Goal: Task Accomplishment & Management: Complete application form

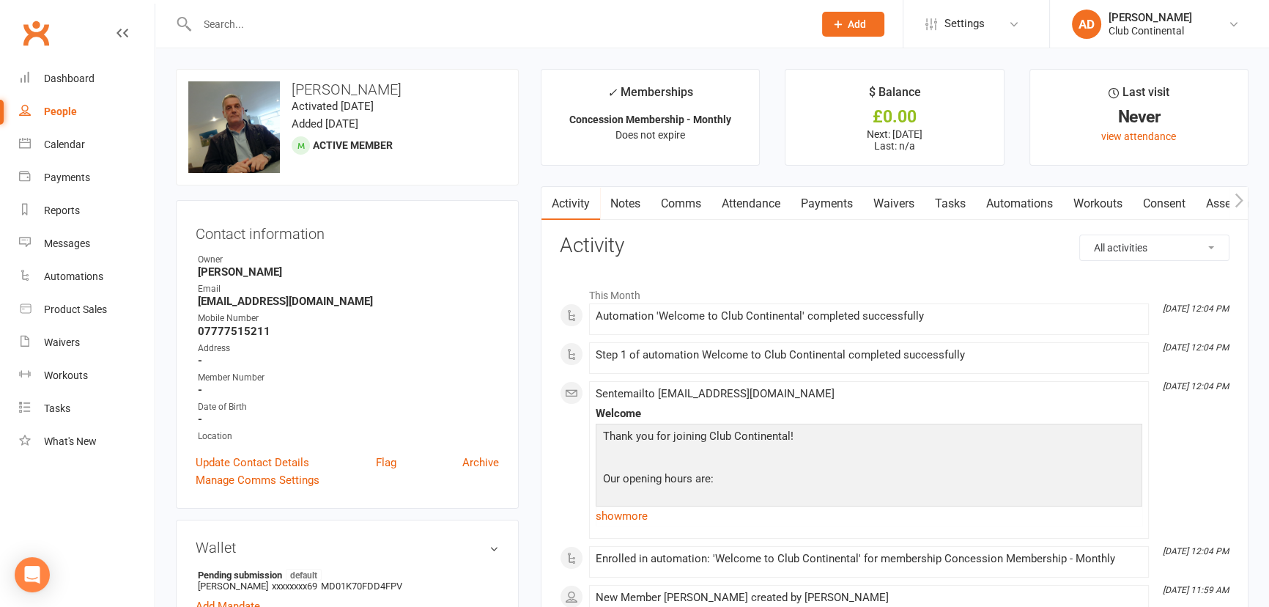
click at [45, 32] on link "Clubworx" at bounding box center [36, 33] width 37 height 37
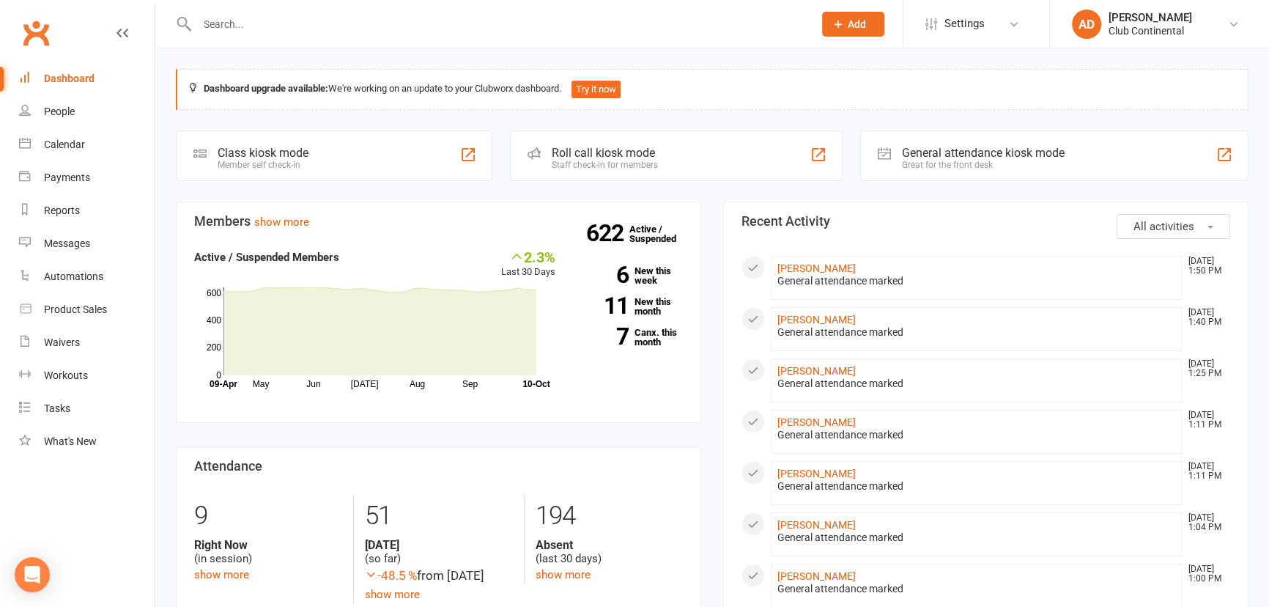
click at [850, 20] on span "Add" at bounding box center [857, 24] width 18 height 12
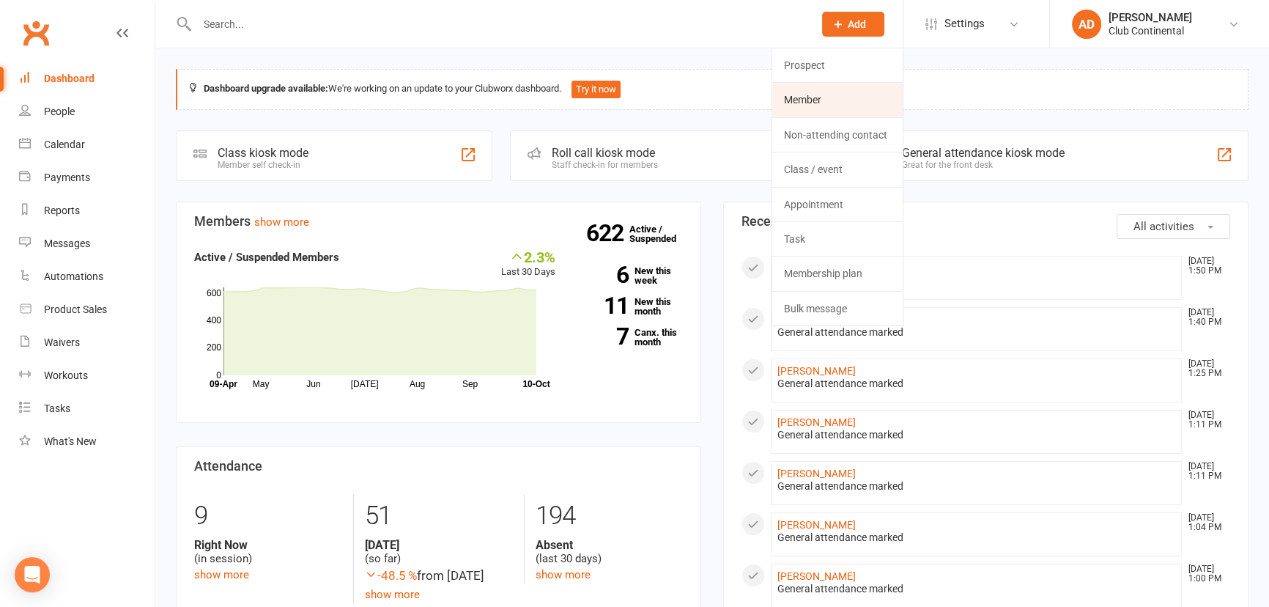
click at [817, 89] on link "Member" at bounding box center [837, 100] width 130 height 34
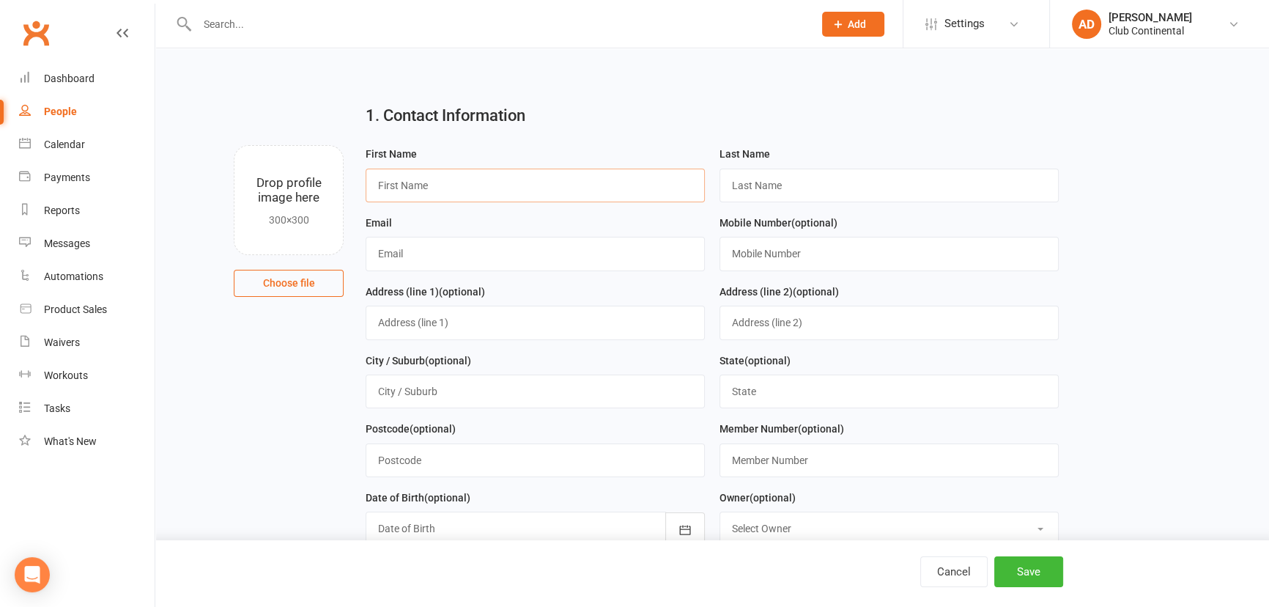
click at [447, 183] on input "text" at bounding box center [535, 186] width 339 height 34
click at [830, 183] on input "text" at bounding box center [889, 186] width 339 height 34
click at [469, 180] on input "Tamy" at bounding box center [535, 186] width 339 height 34
type input "Tamyjane"
click at [882, 202] on div "Last Name" at bounding box center [889, 179] width 354 height 69
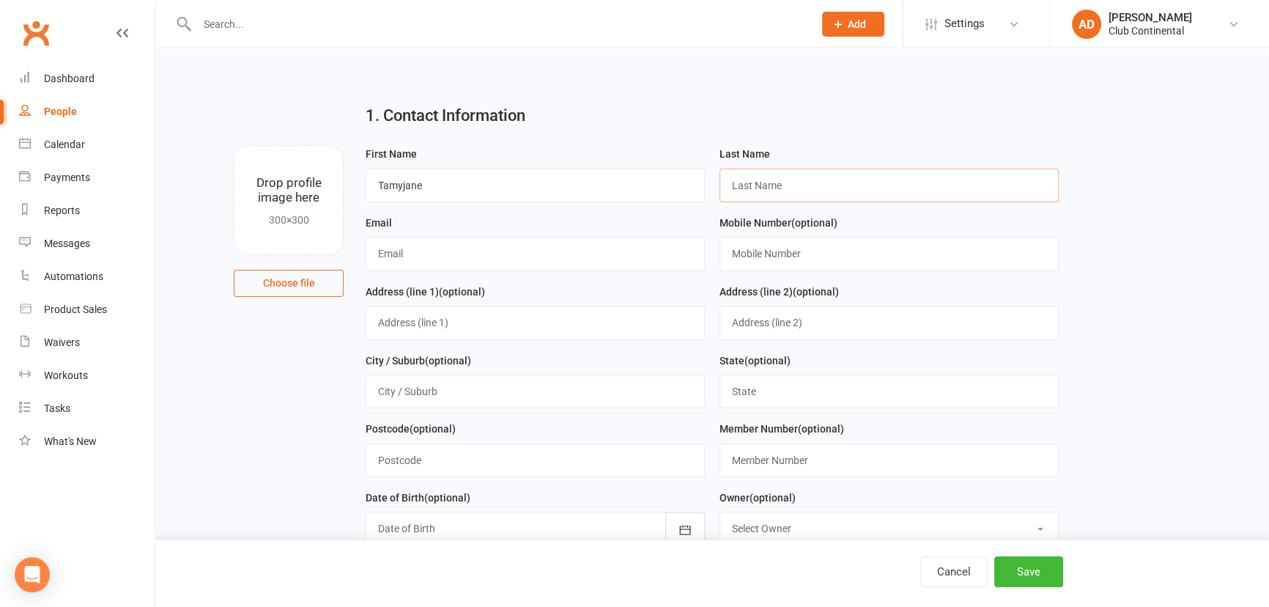
click at [872, 177] on input "text" at bounding box center [889, 186] width 339 height 34
type input "Lyndon"
click at [744, 254] on input "text" at bounding box center [889, 254] width 339 height 34
type input "07934165387"
click at [404, 260] on input "text" at bounding box center [535, 254] width 339 height 34
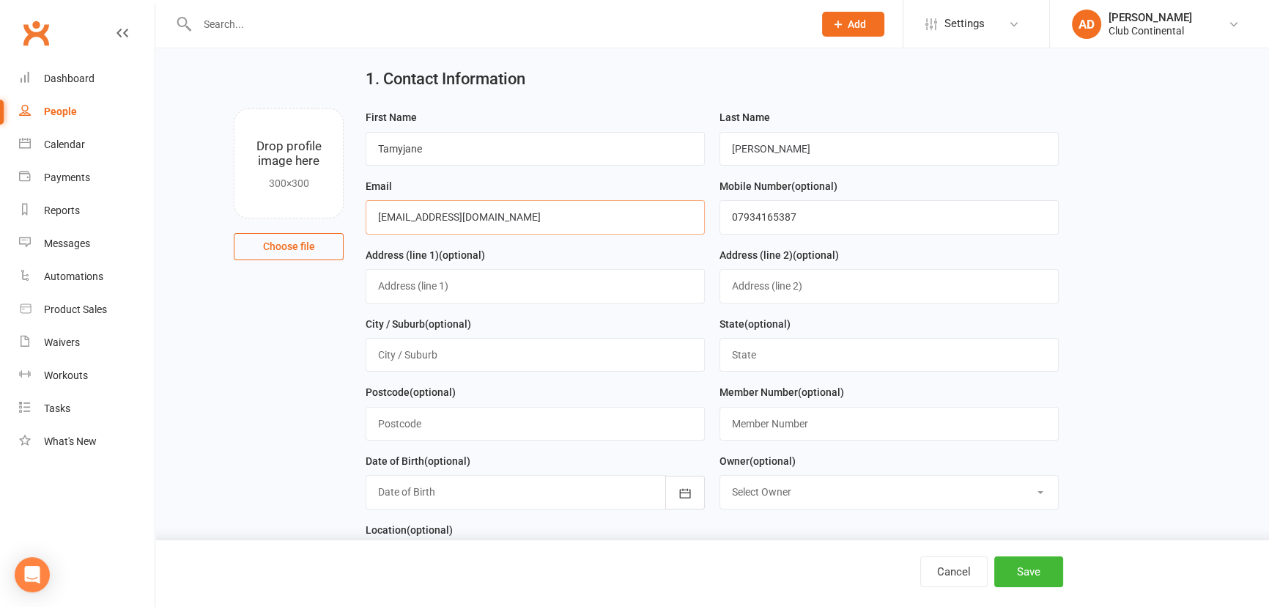
scroll to position [66, 0]
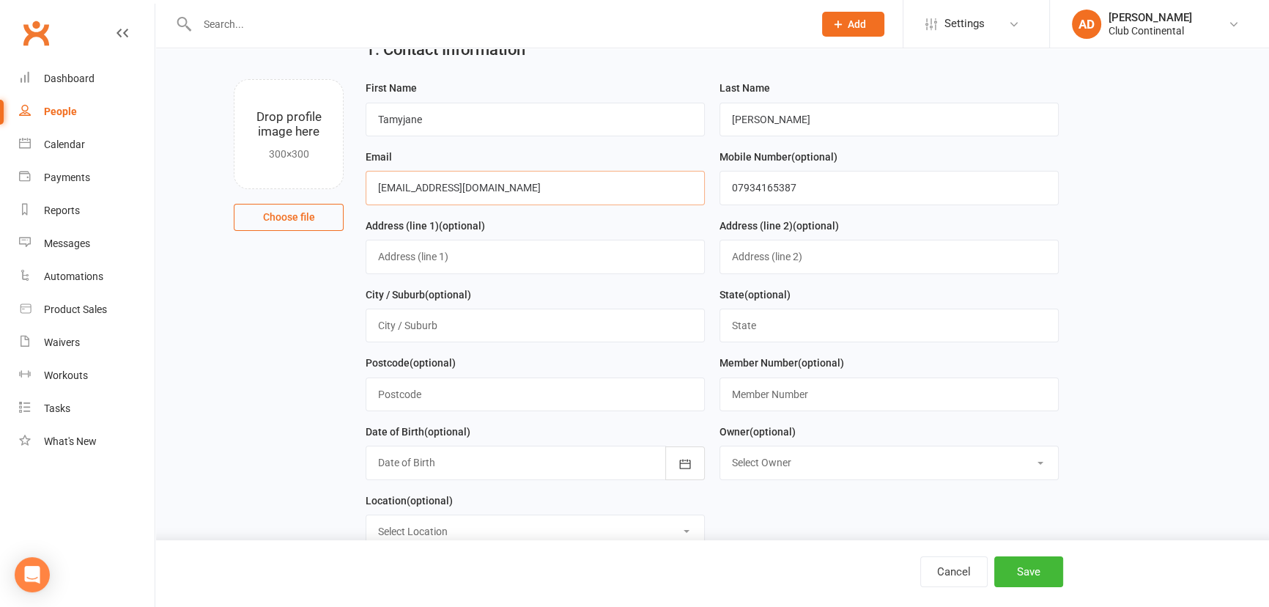
type input "tamyjanelyndon@icloud.com"
click at [441, 261] on input "text" at bounding box center [535, 257] width 339 height 34
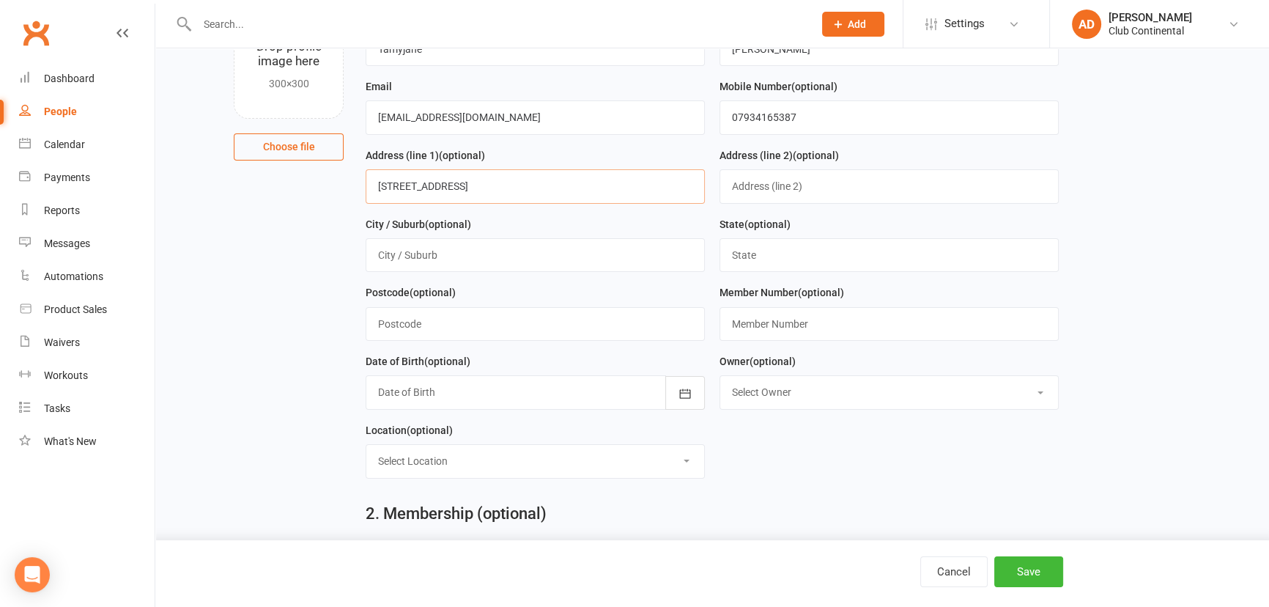
scroll to position [199, 0]
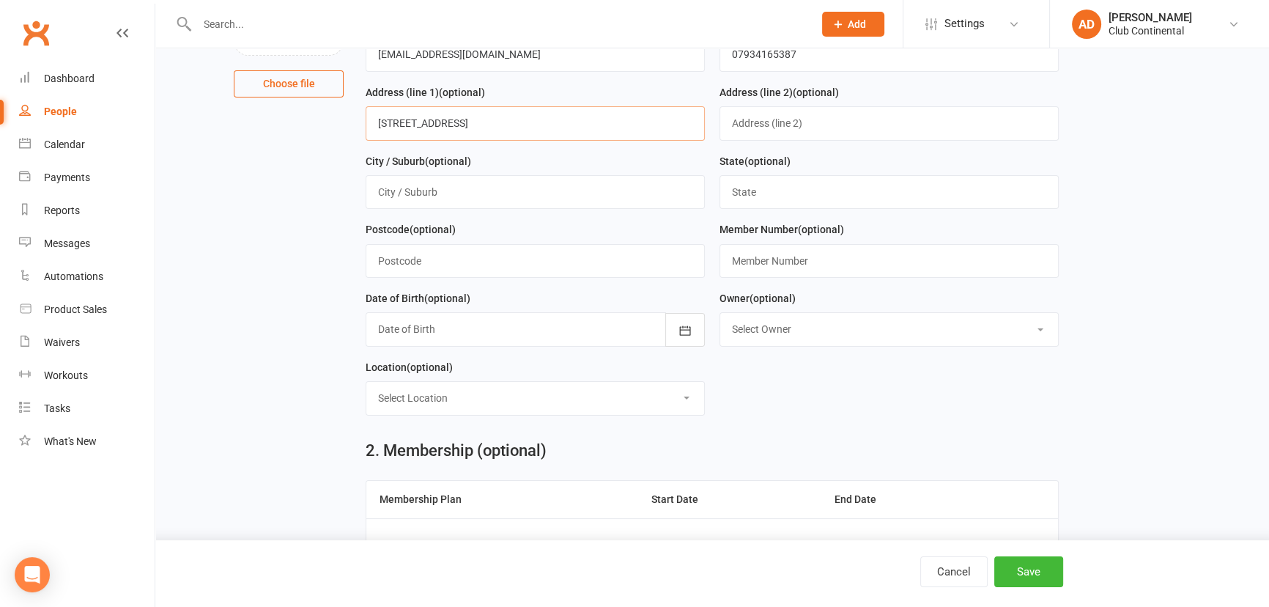
type input "2 Laira Bridge Road"
click at [443, 267] on input "text" at bounding box center [535, 261] width 339 height 34
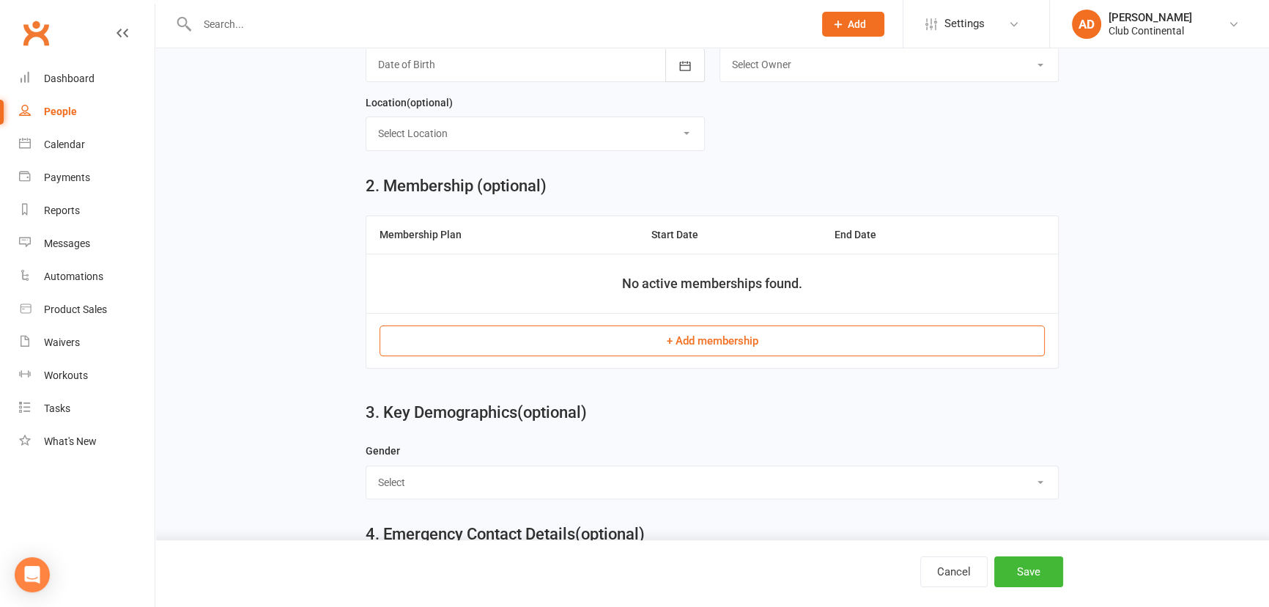
scroll to position [466, 0]
type input "Pl4 9LN"
click at [696, 338] on button "+ Add membership" at bounding box center [712, 338] width 665 height 31
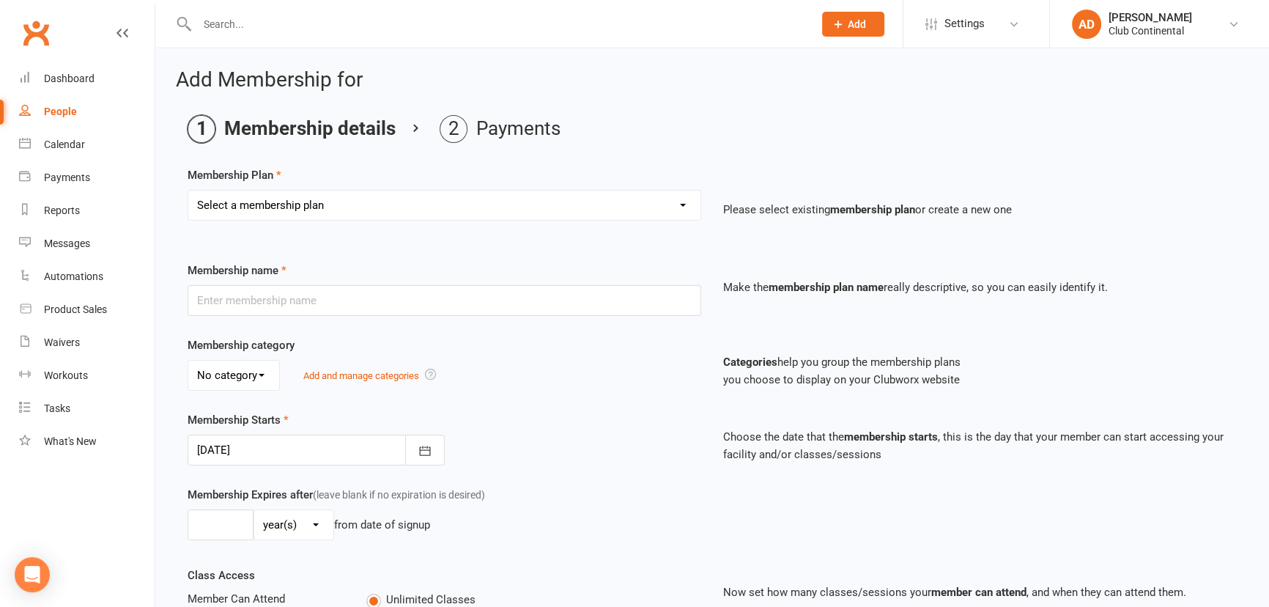
click at [507, 198] on select "Select a membership plan Create new Membership Plan Single Membership - Monthly…" at bounding box center [444, 205] width 512 height 29
select select "1"
click at [188, 191] on select "Select a membership plan Create new Membership Plan Single Membership - Monthly…" at bounding box center [444, 205] width 512 height 29
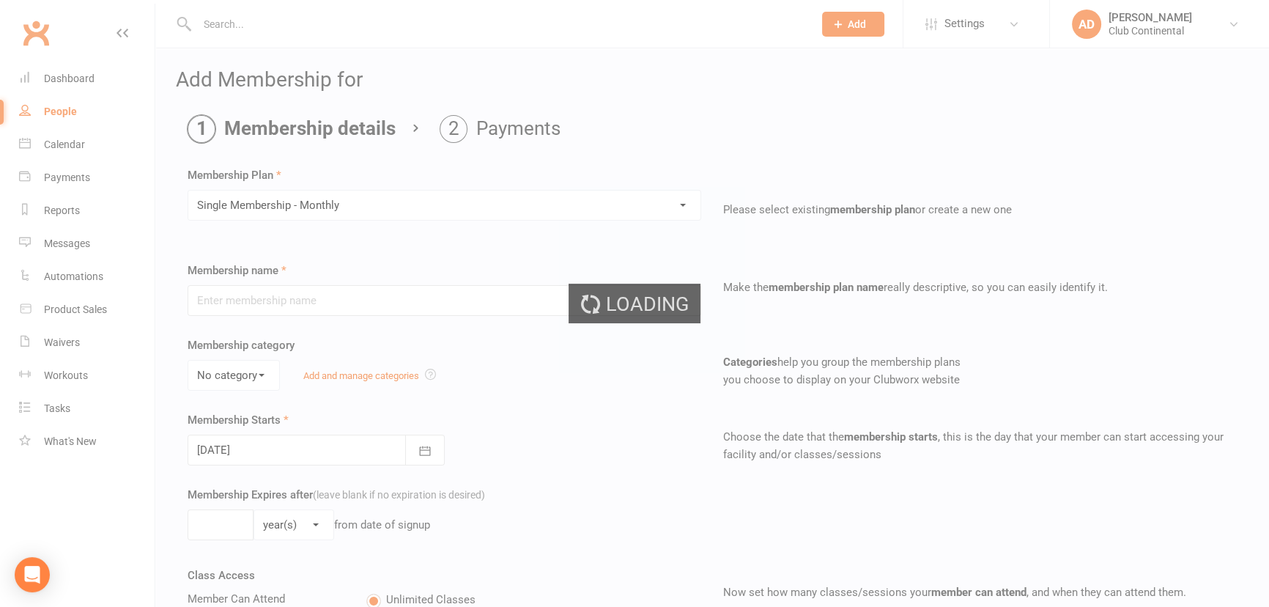
type input "Single Membership - Monthly"
select select "0"
type input "0"
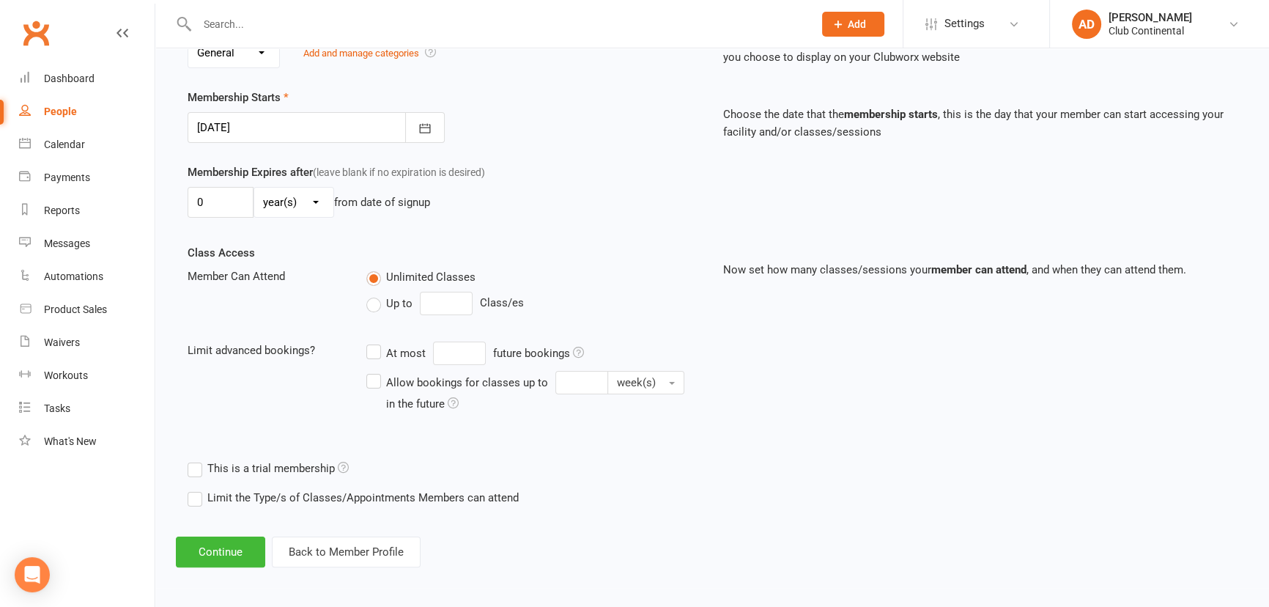
scroll to position [323, 0]
click at [211, 553] on button "Continue" at bounding box center [220, 551] width 89 height 31
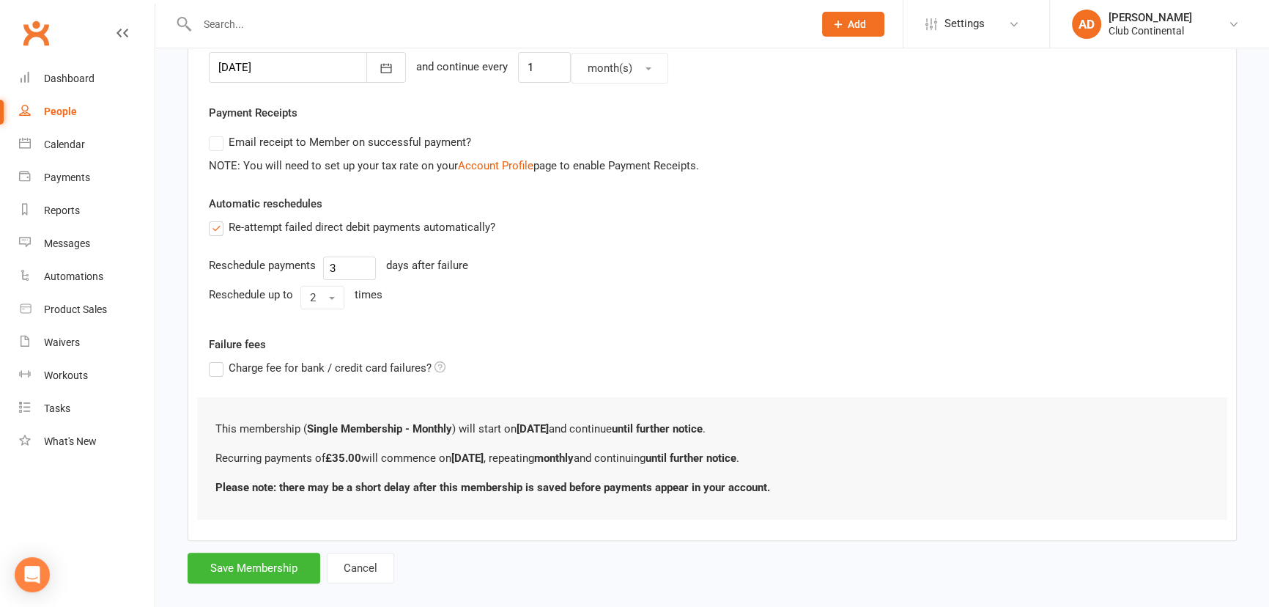
scroll to position [399, 0]
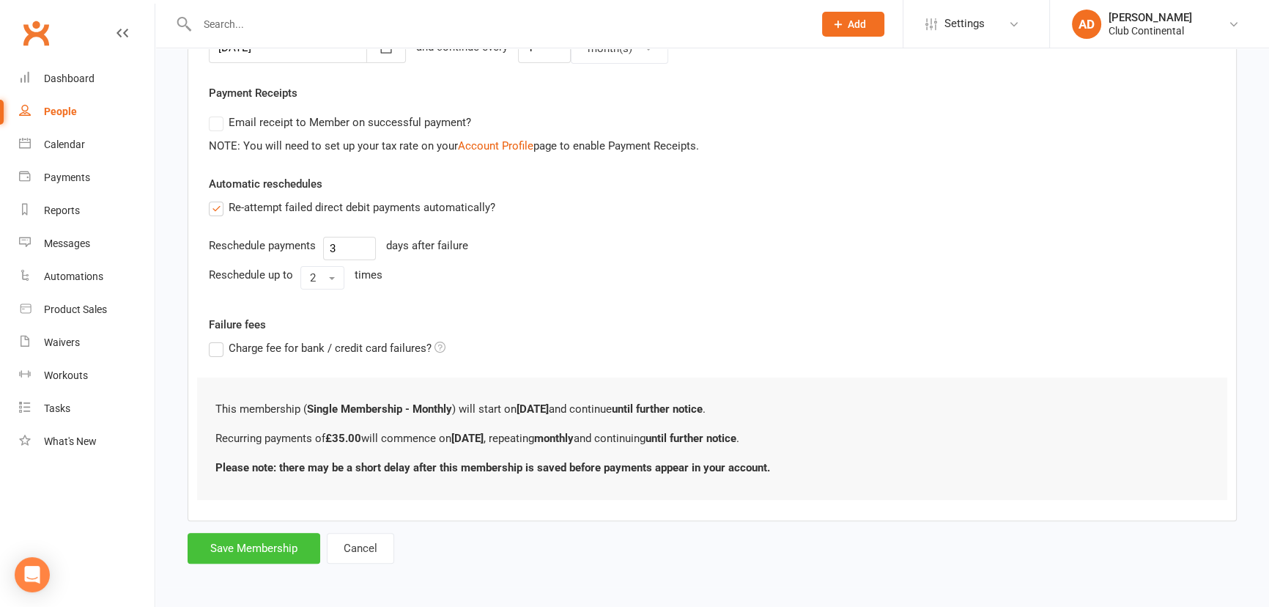
click at [274, 545] on button "Save Membership" at bounding box center [254, 548] width 133 height 31
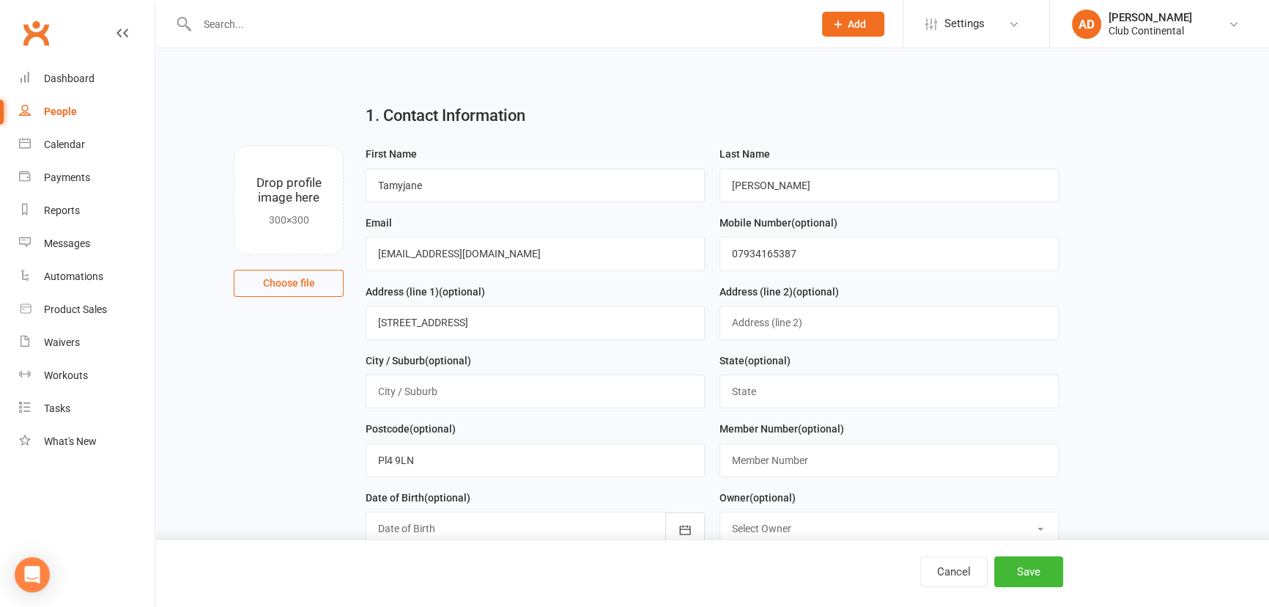
click at [304, 282] on button "Choose file" at bounding box center [289, 283] width 110 height 26
type input "C:\fakepath\WIN_20251010_14_15_34_Pro.jpg"
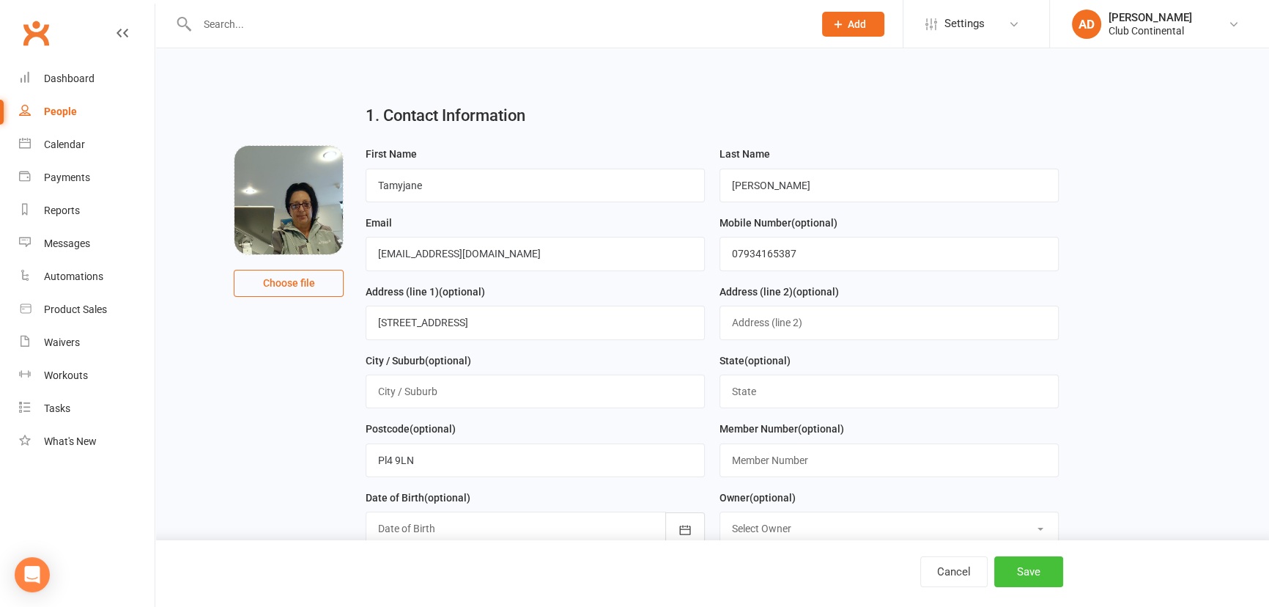
click at [1018, 577] on button "Save" at bounding box center [1029, 571] width 69 height 31
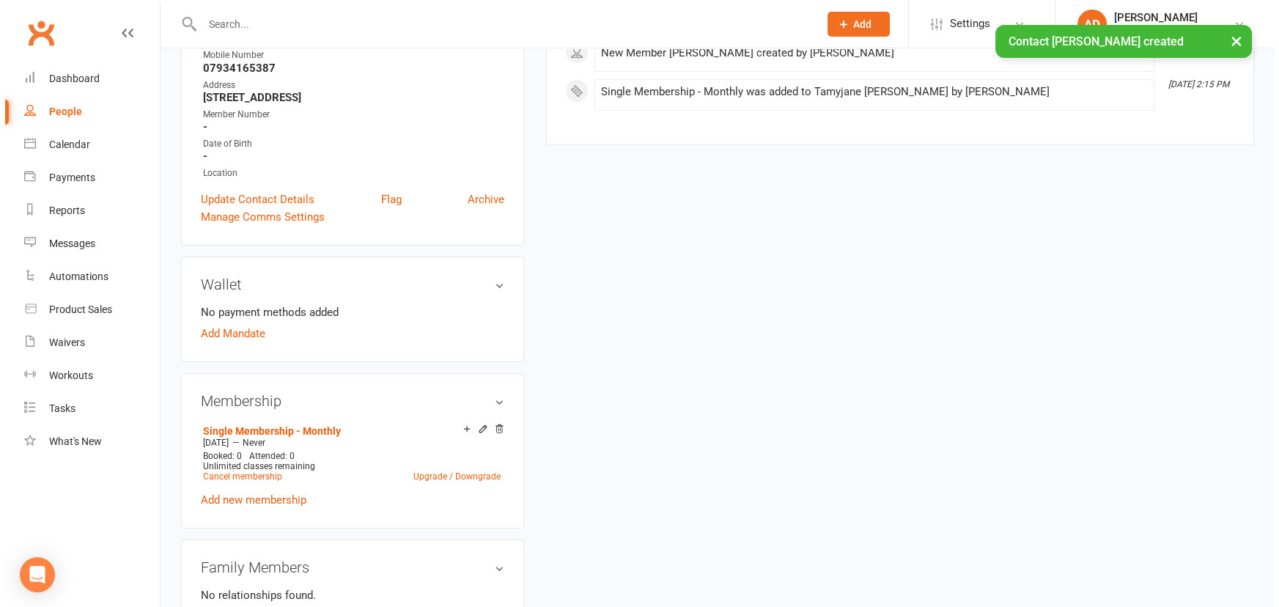
scroll to position [266, 0]
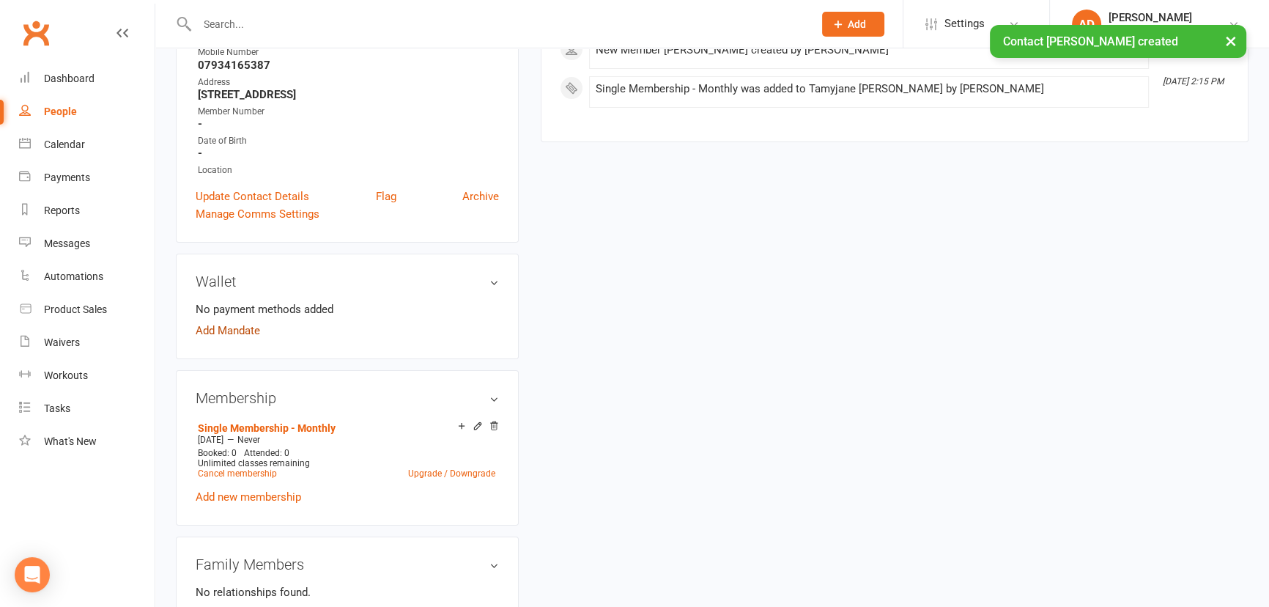
click at [242, 331] on link "Add Mandate" at bounding box center [228, 331] width 64 height 18
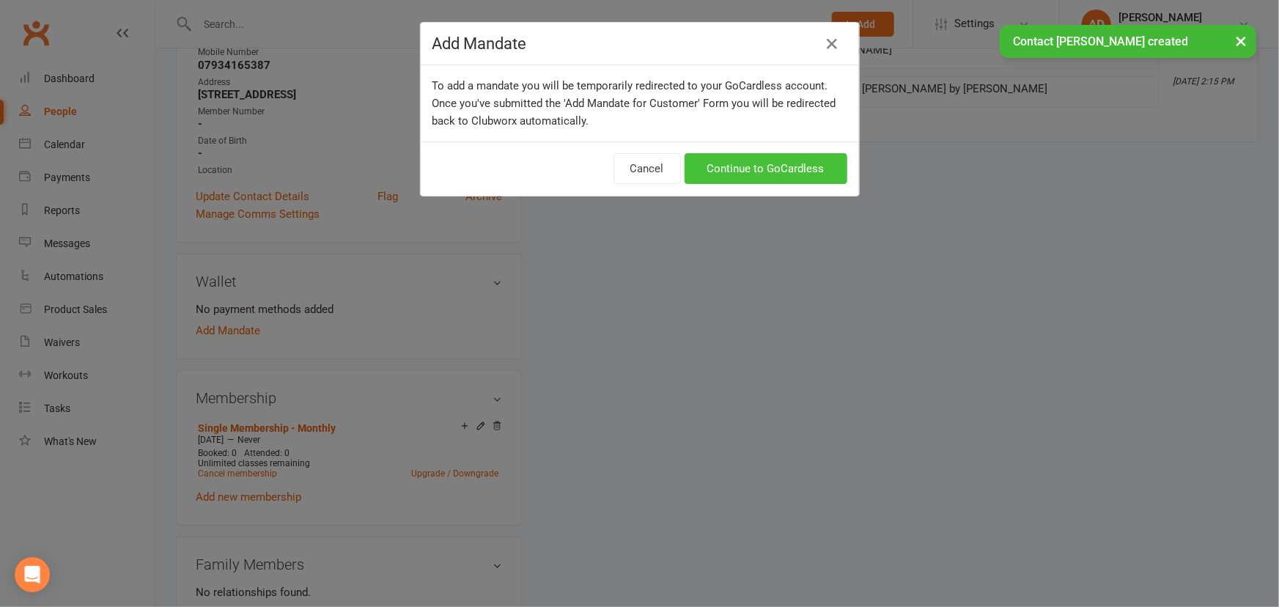
click at [726, 162] on link "Continue to GoCardless" at bounding box center [766, 168] width 163 height 31
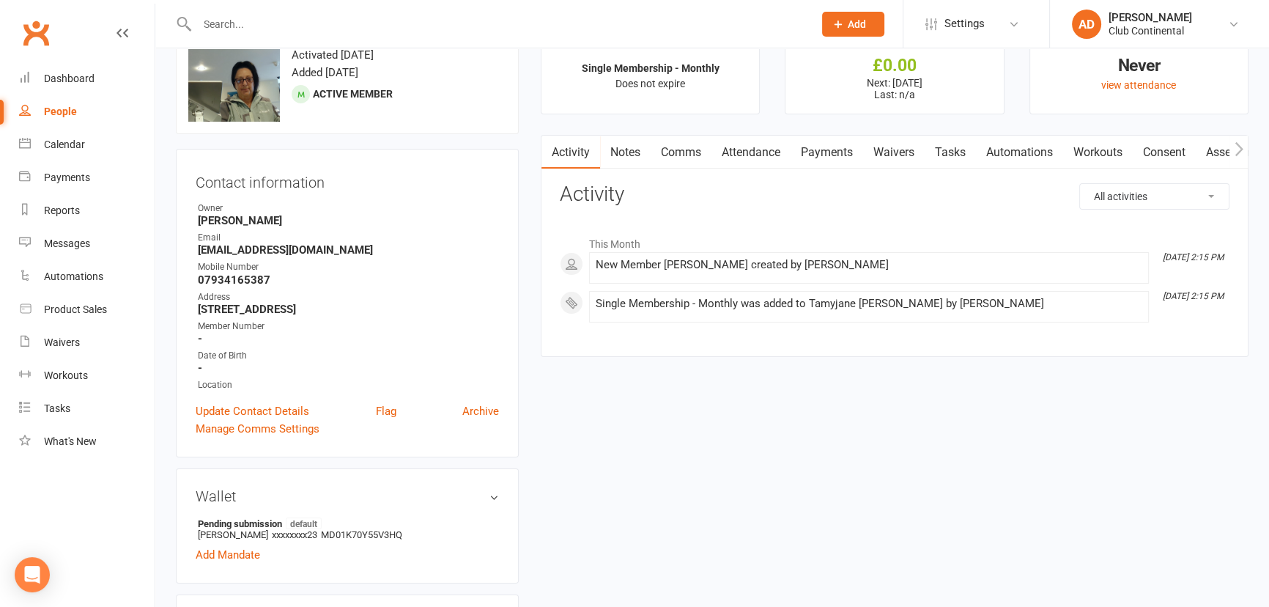
scroll to position [133, 0]
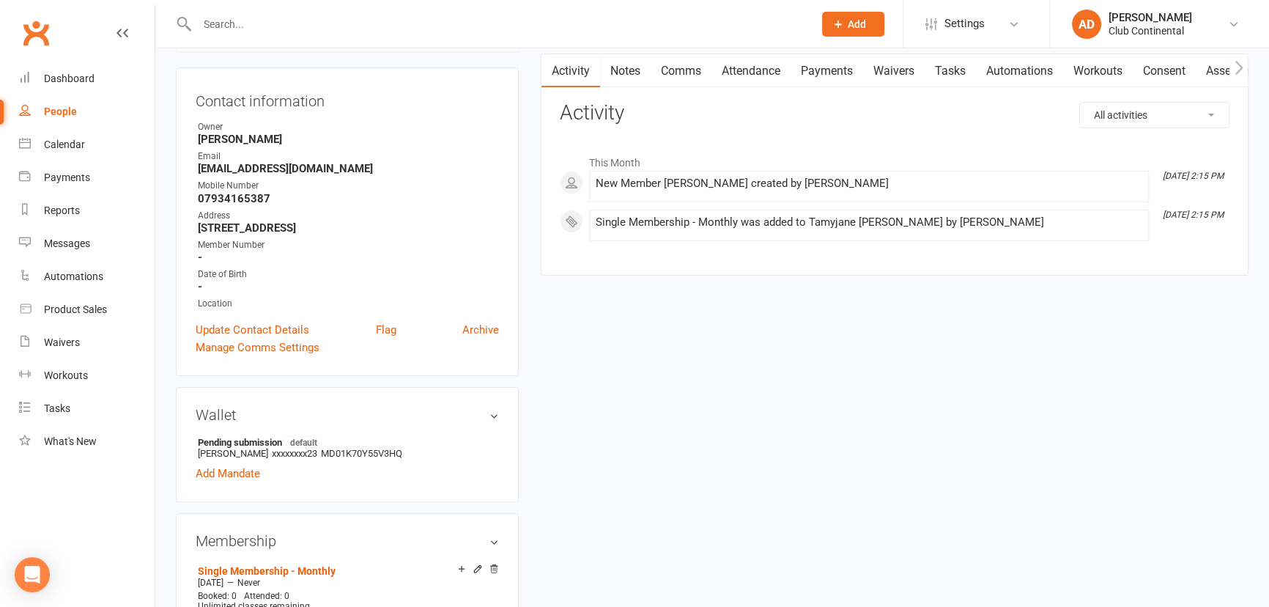
click at [26, 34] on link "Clubworx" at bounding box center [36, 33] width 37 height 37
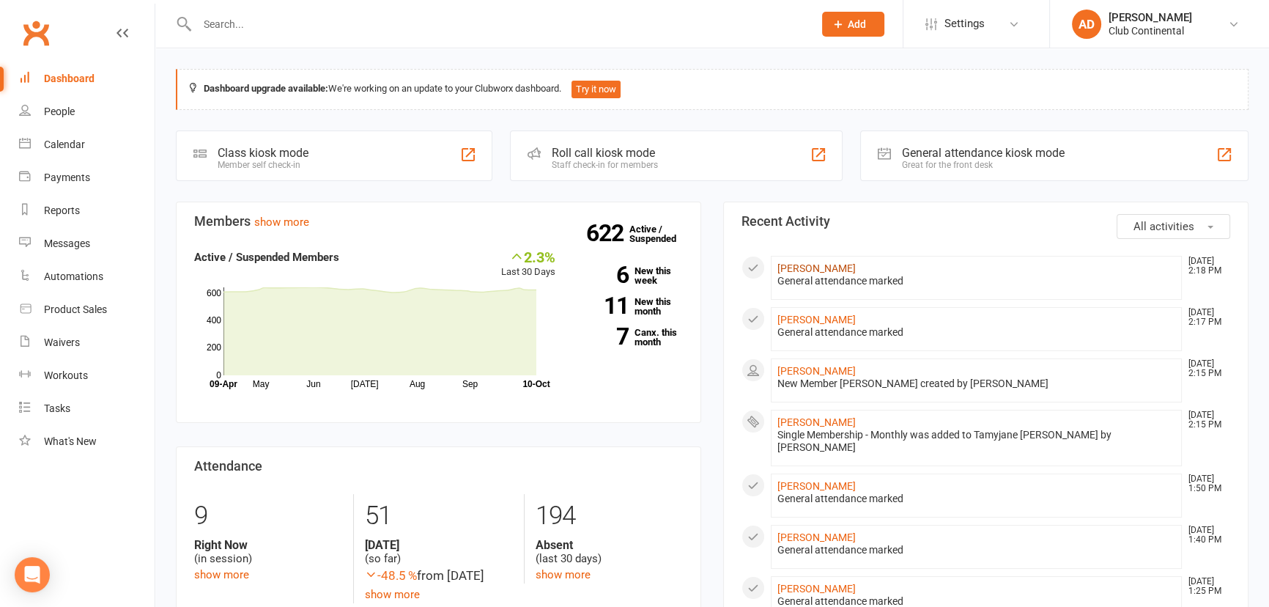
click at [806, 265] on link "[PERSON_NAME]" at bounding box center [817, 268] width 78 height 12
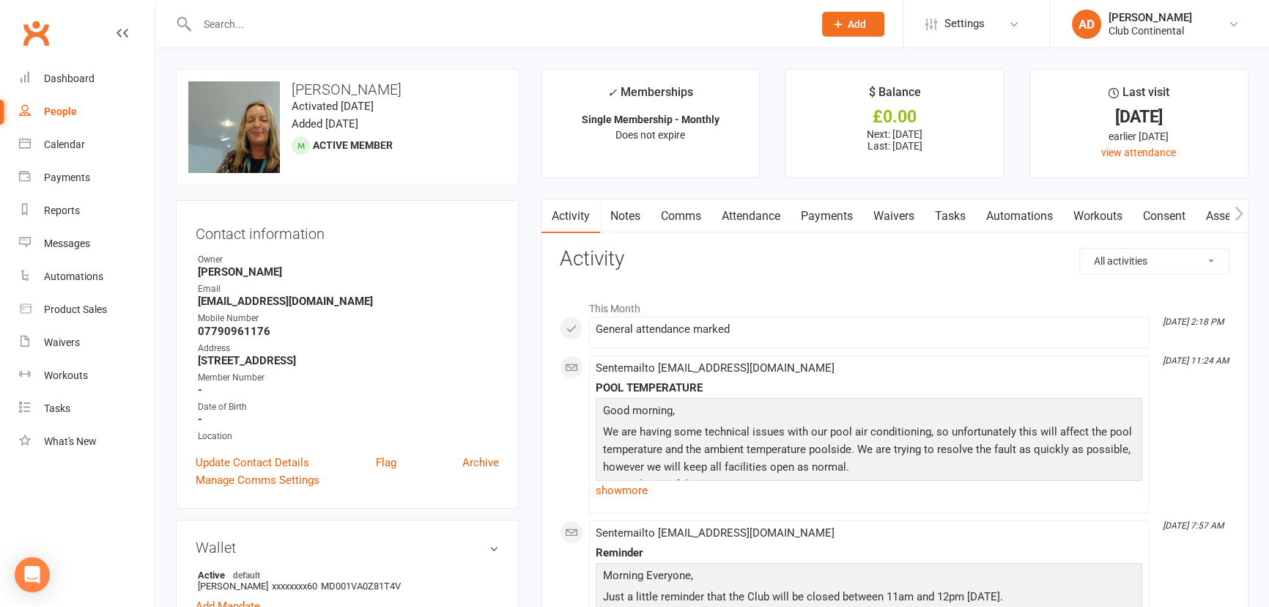
click at [27, 35] on link "Clubworx" at bounding box center [36, 33] width 37 height 37
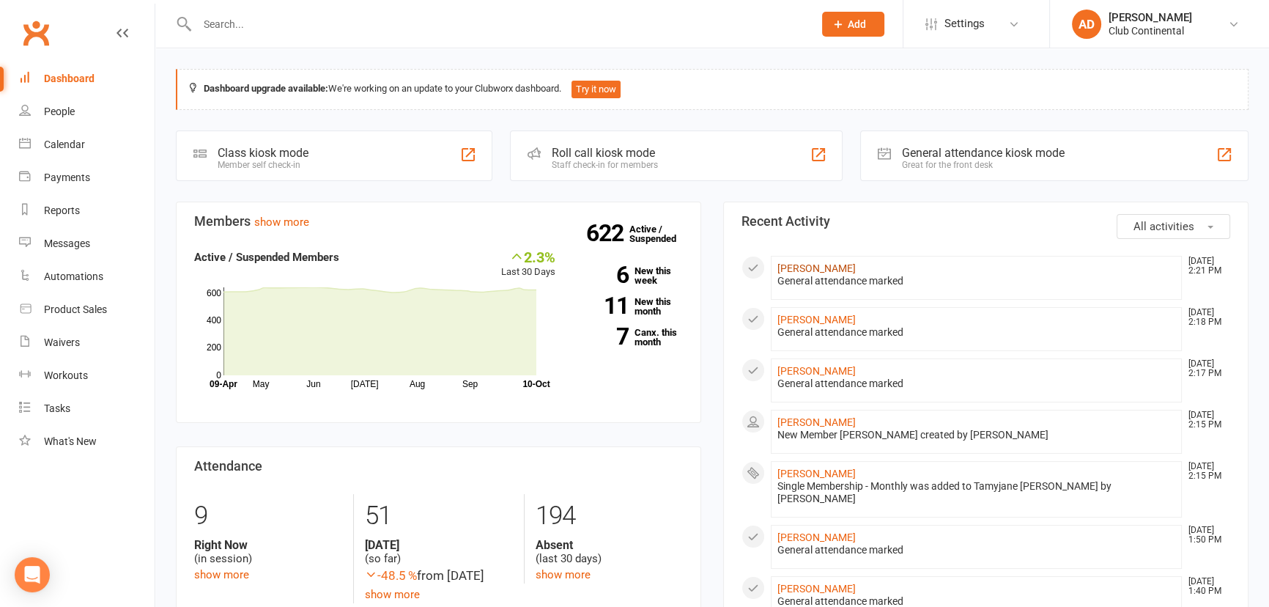
click at [807, 265] on link "[PERSON_NAME]" at bounding box center [817, 268] width 78 height 12
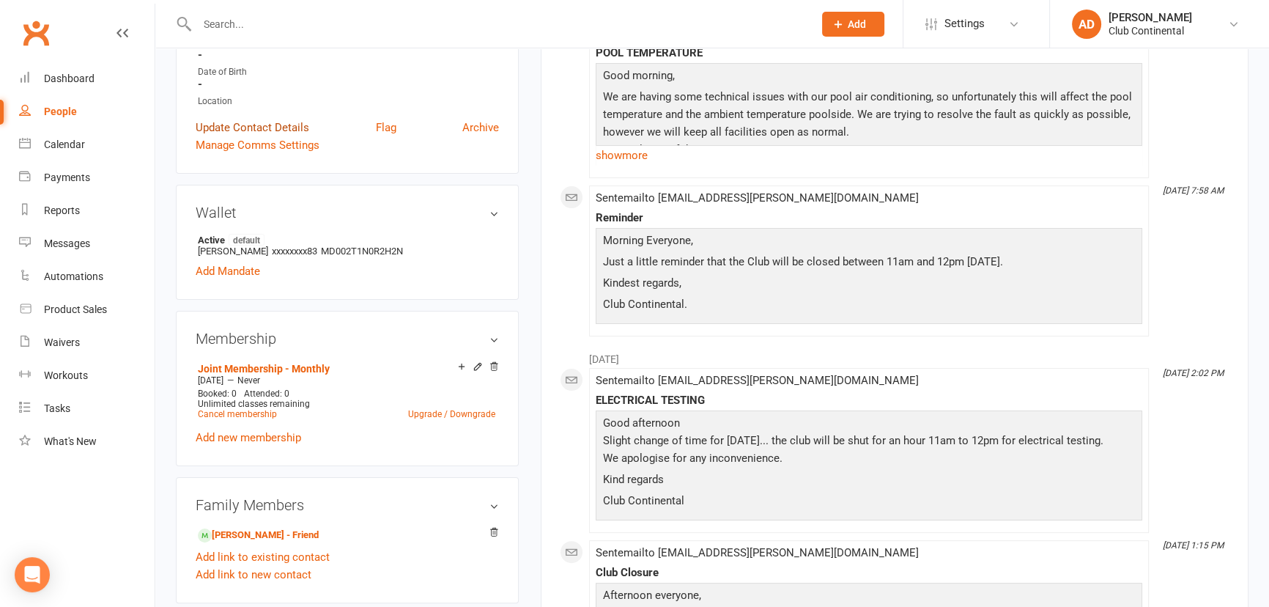
scroll to position [399, 0]
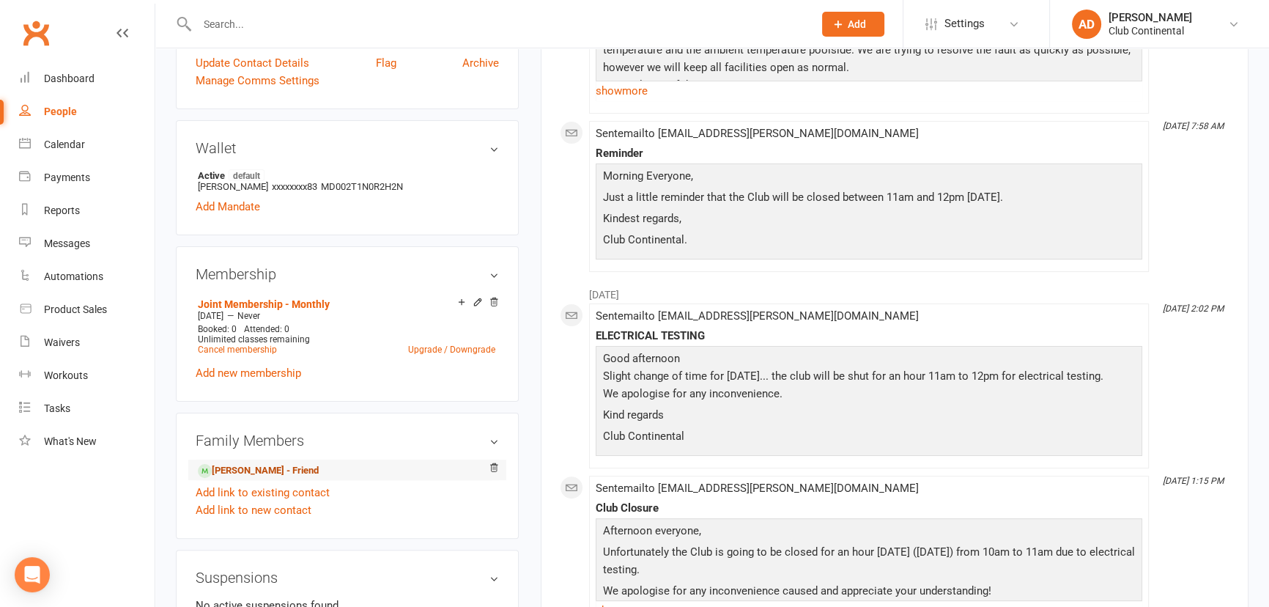
click at [269, 468] on link "[PERSON_NAME] - Friend" at bounding box center [258, 470] width 121 height 15
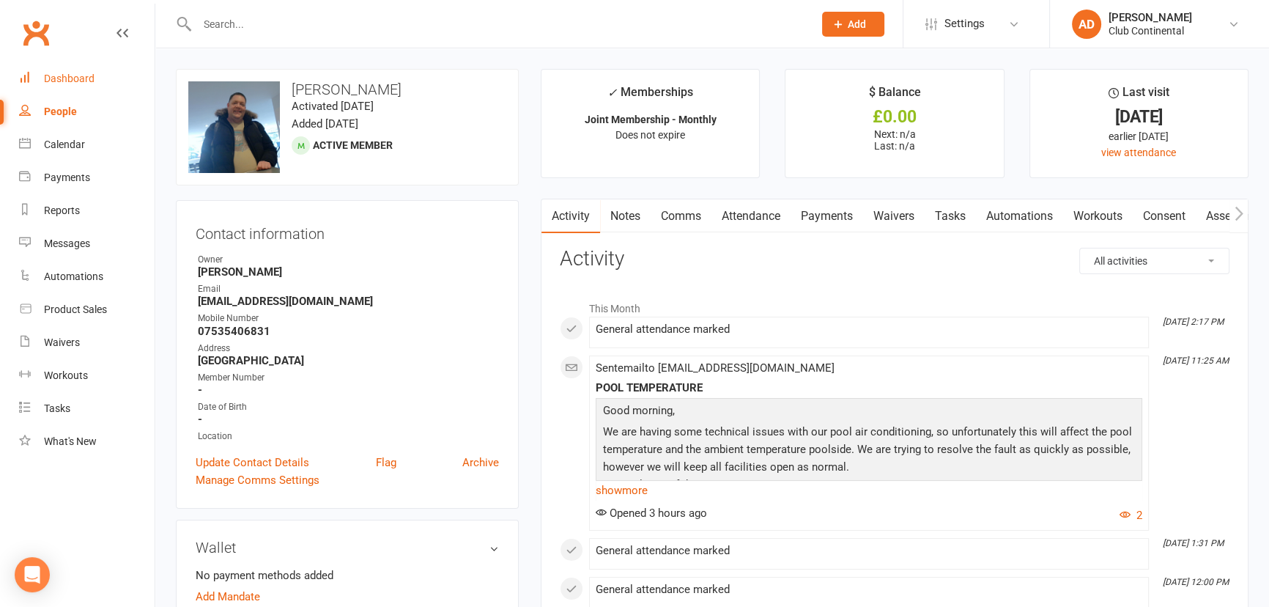
click at [58, 78] on div "Dashboard" at bounding box center [69, 79] width 51 height 12
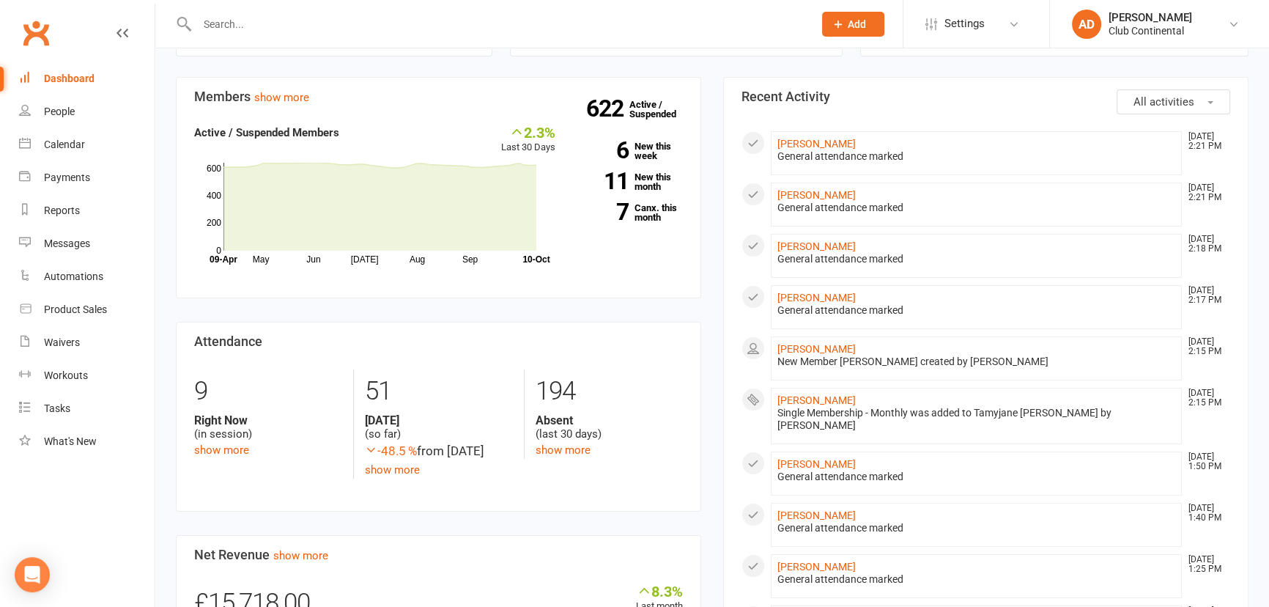
scroll to position [133, 0]
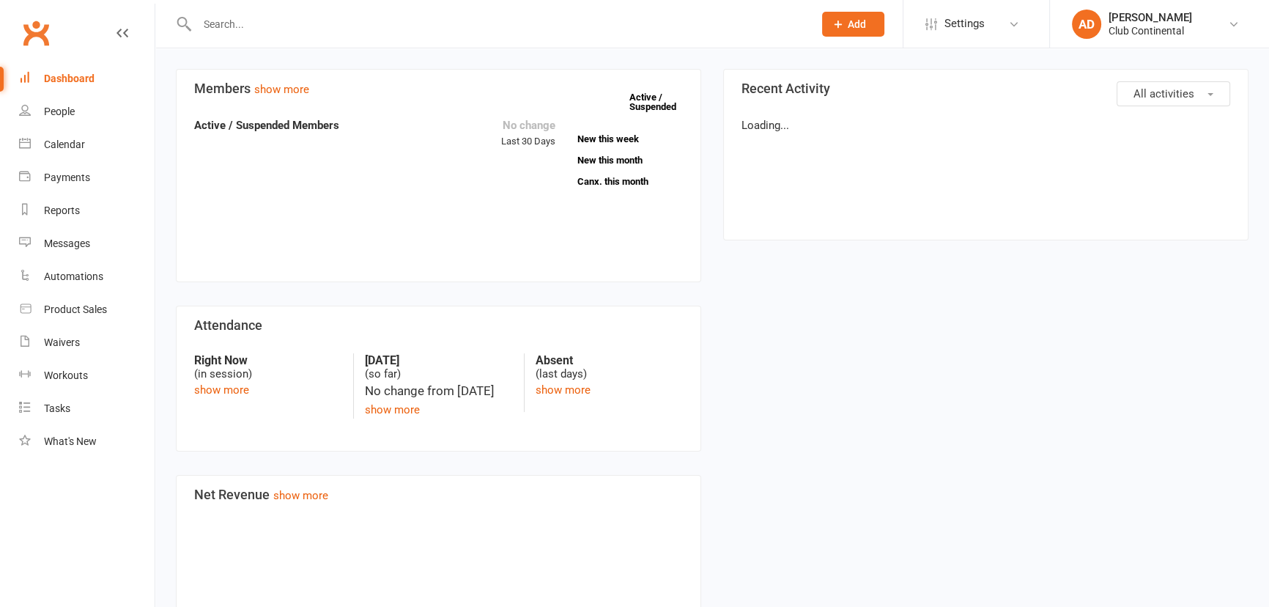
scroll to position [133, 0]
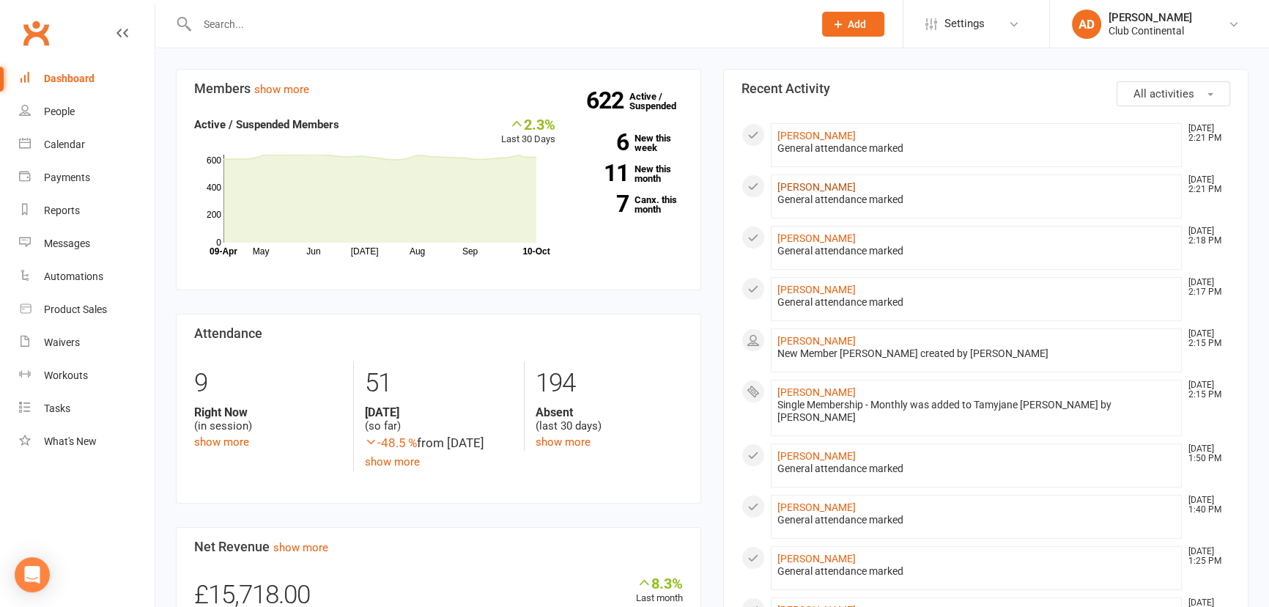
click at [817, 185] on link "[PERSON_NAME]" at bounding box center [817, 187] width 78 height 12
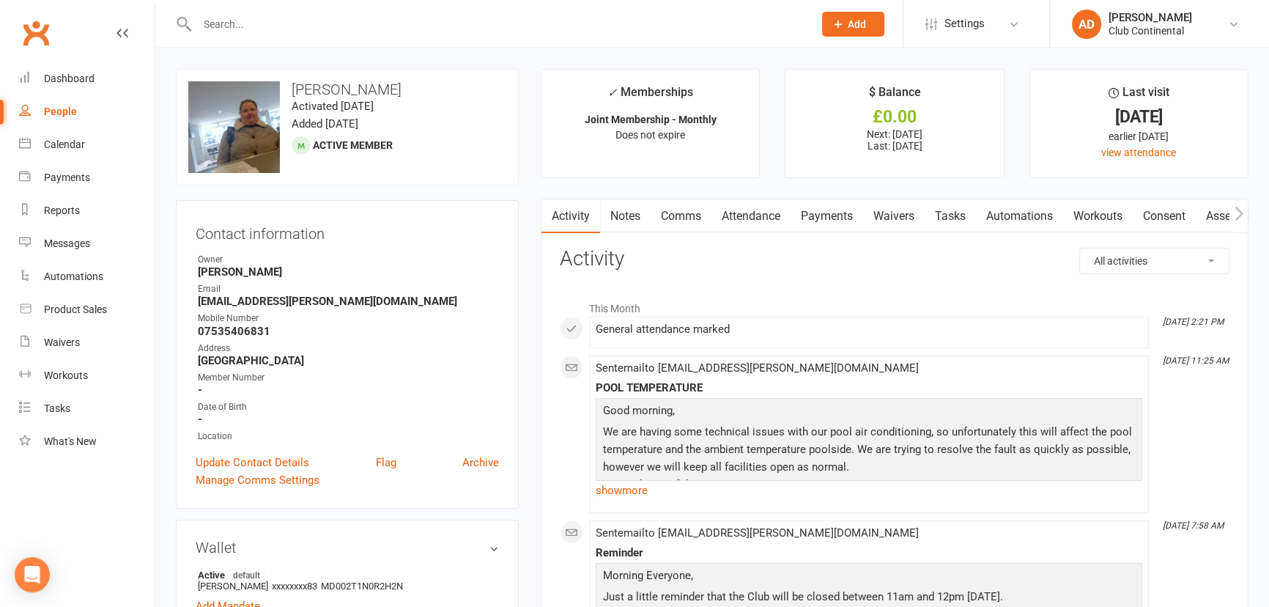
click at [35, 33] on link "Clubworx" at bounding box center [36, 33] width 37 height 37
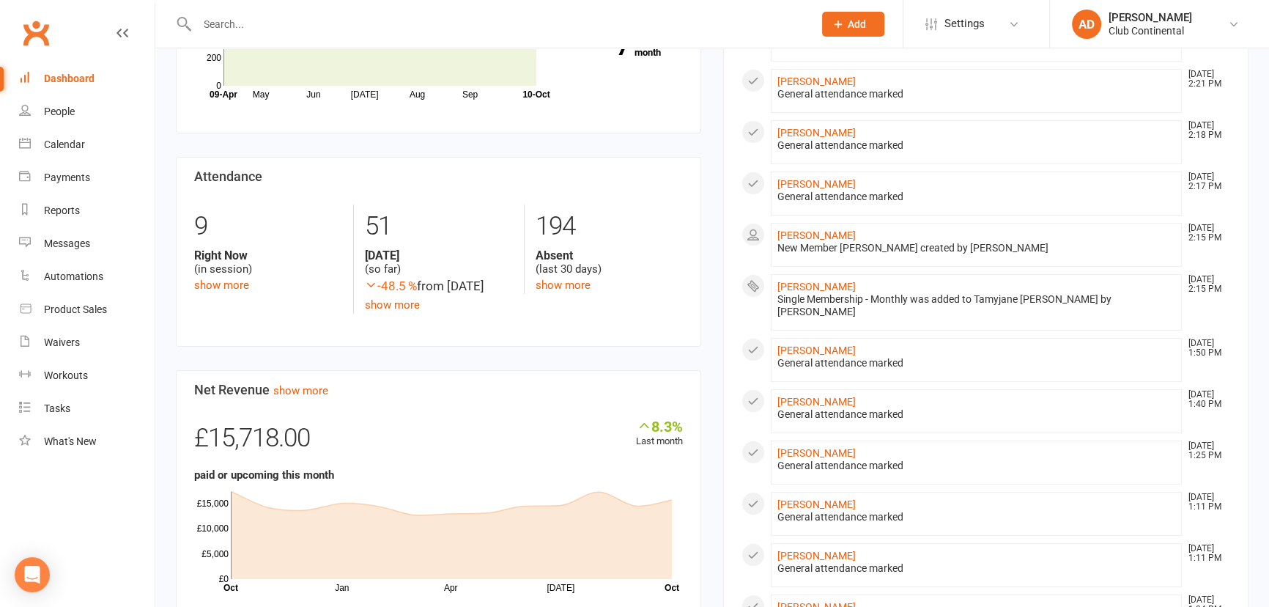
scroll to position [266, 0]
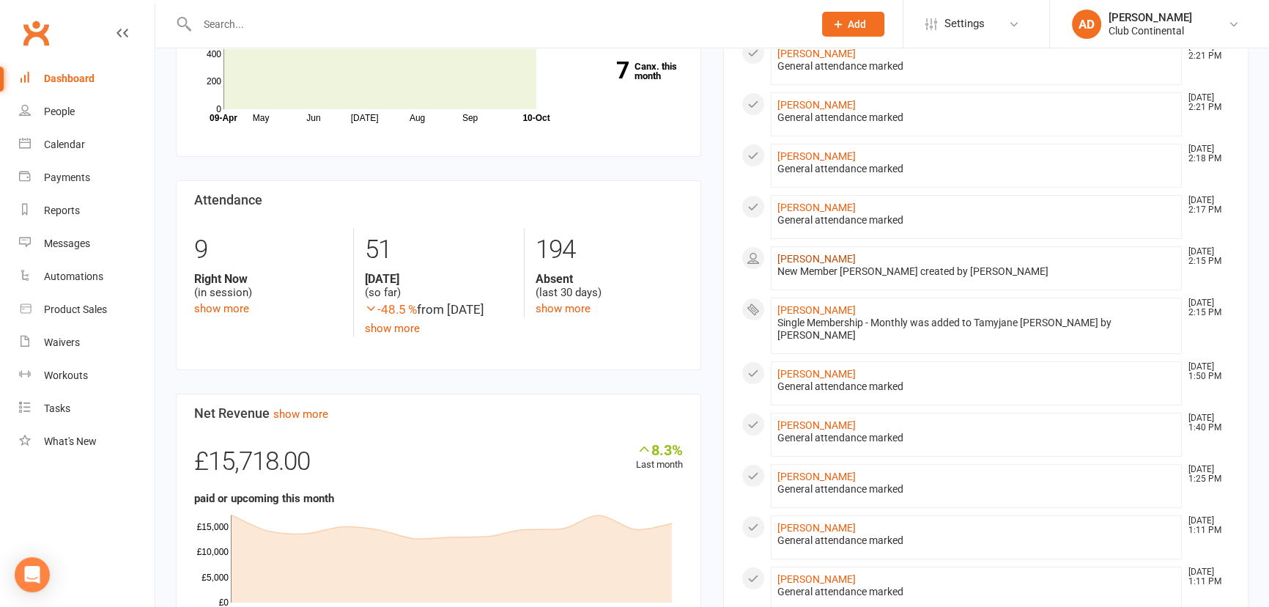
click at [809, 253] on link "[PERSON_NAME]" at bounding box center [817, 259] width 78 height 12
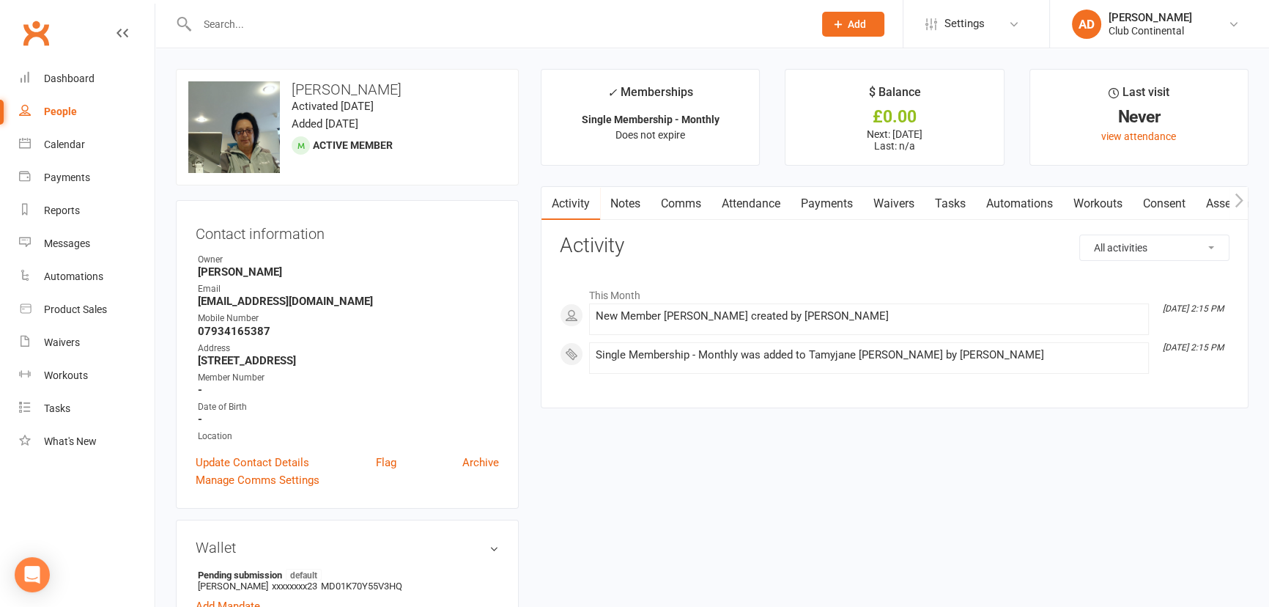
click at [26, 37] on link "Clubworx" at bounding box center [36, 33] width 37 height 37
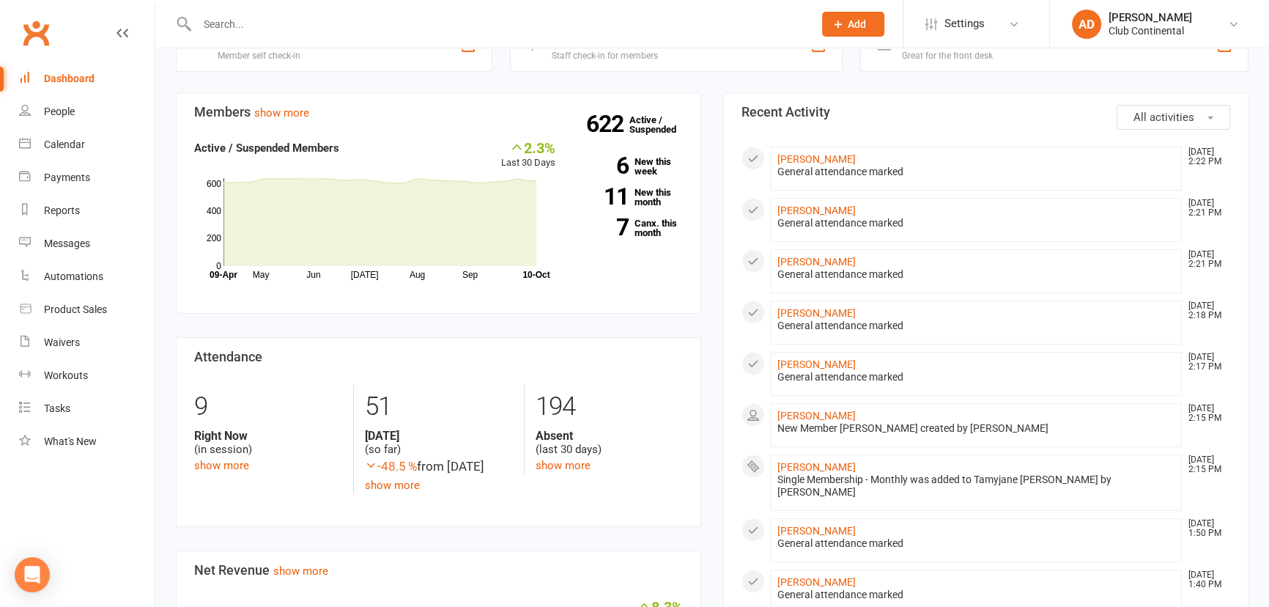
scroll to position [133, 0]
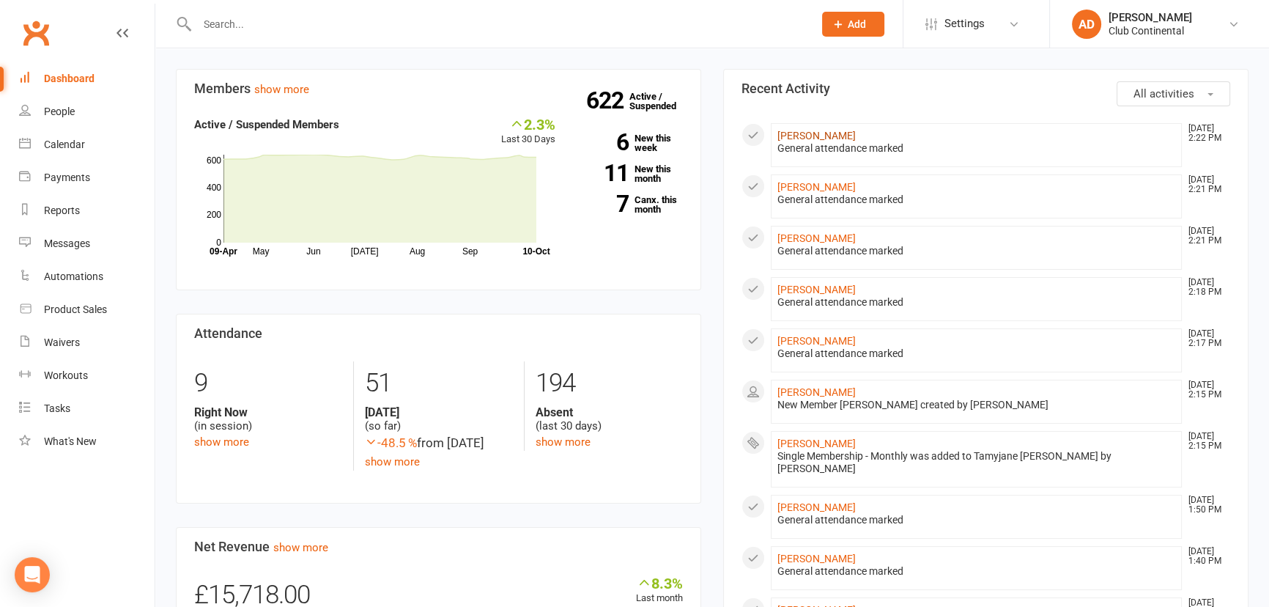
click at [814, 134] on link "[PERSON_NAME]" at bounding box center [817, 136] width 78 height 12
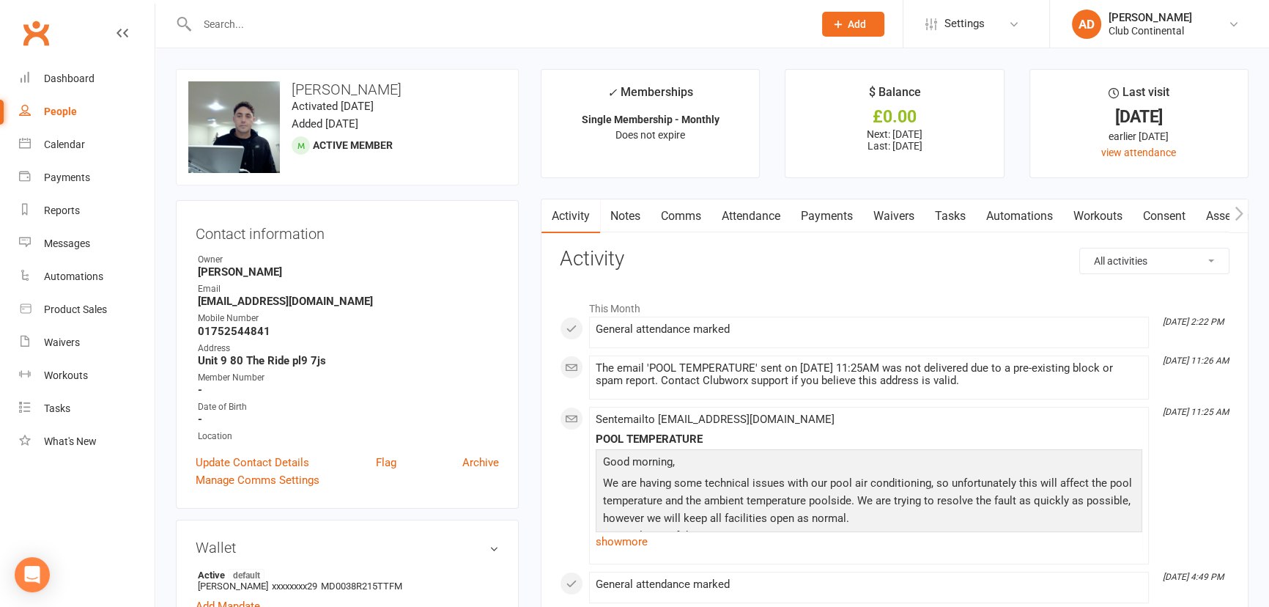
click at [38, 36] on link "Clubworx" at bounding box center [36, 33] width 37 height 37
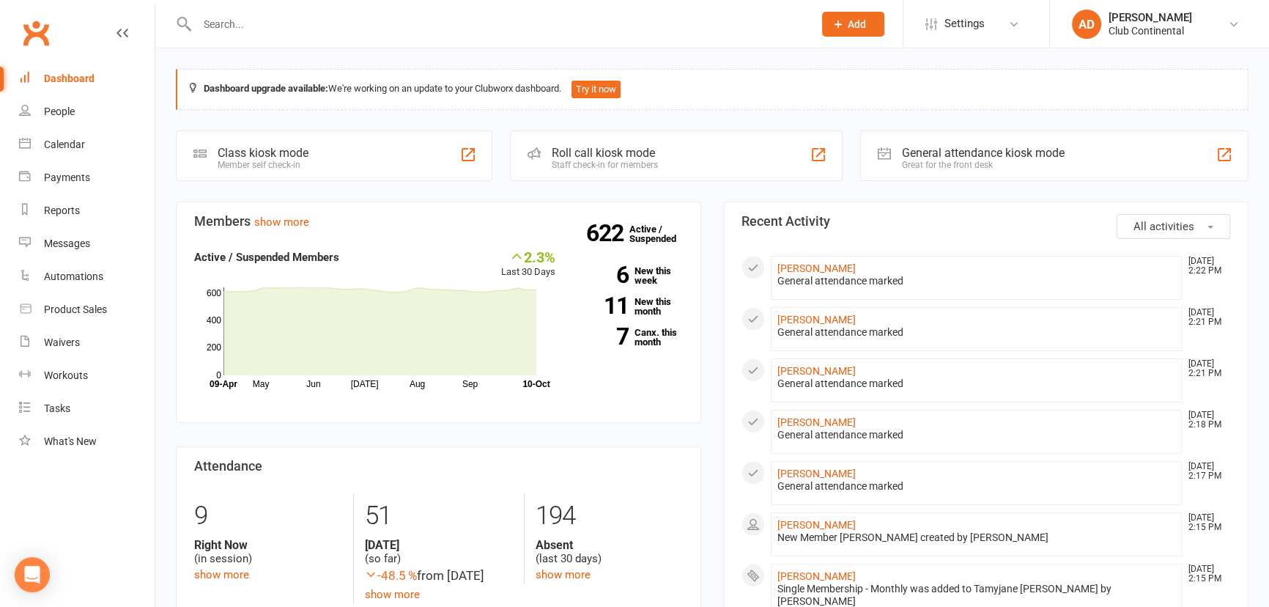
click at [42, 37] on link "Clubworx" at bounding box center [36, 33] width 37 height 37
click at [40, 33] on link "Clubworx" at bounding box center [36, 33] width 37 height 37
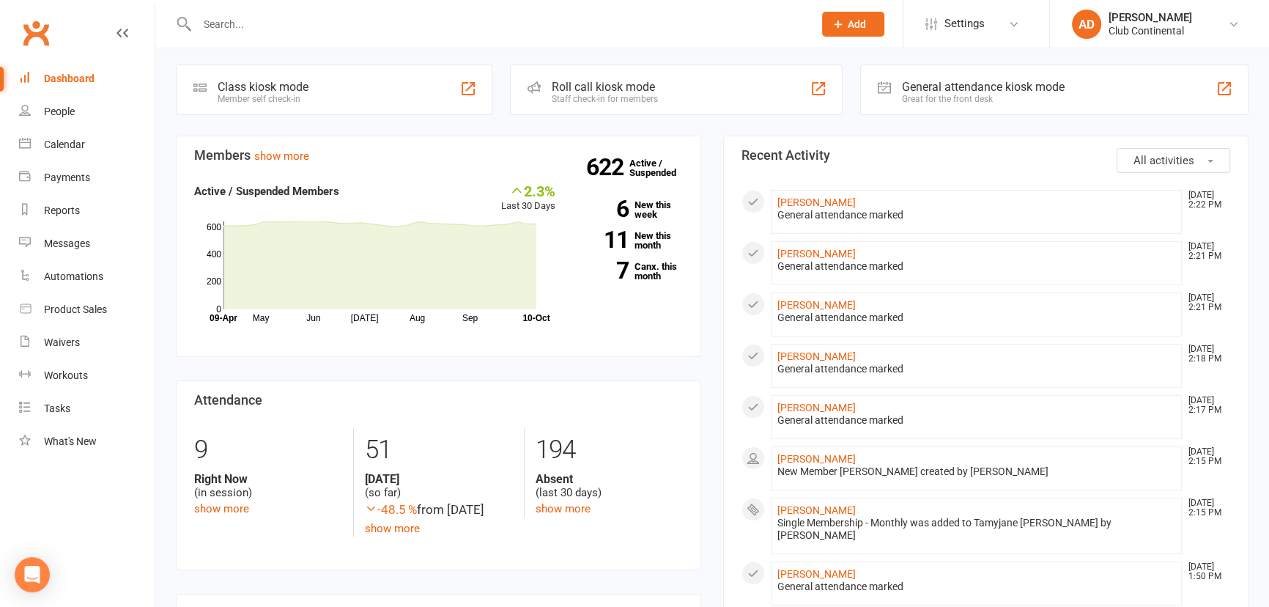
scroll to position [133, 0]
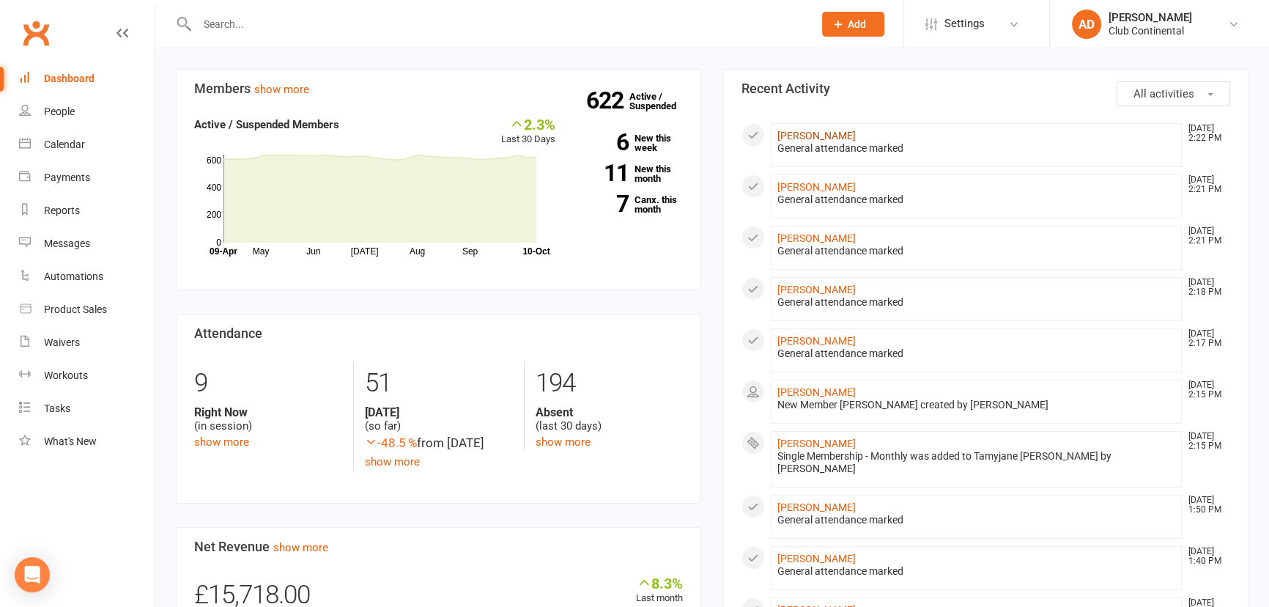
click at [805, 134] on link "[PERSON_NAME]" at bounding box center [817, 136] width 78 height 12
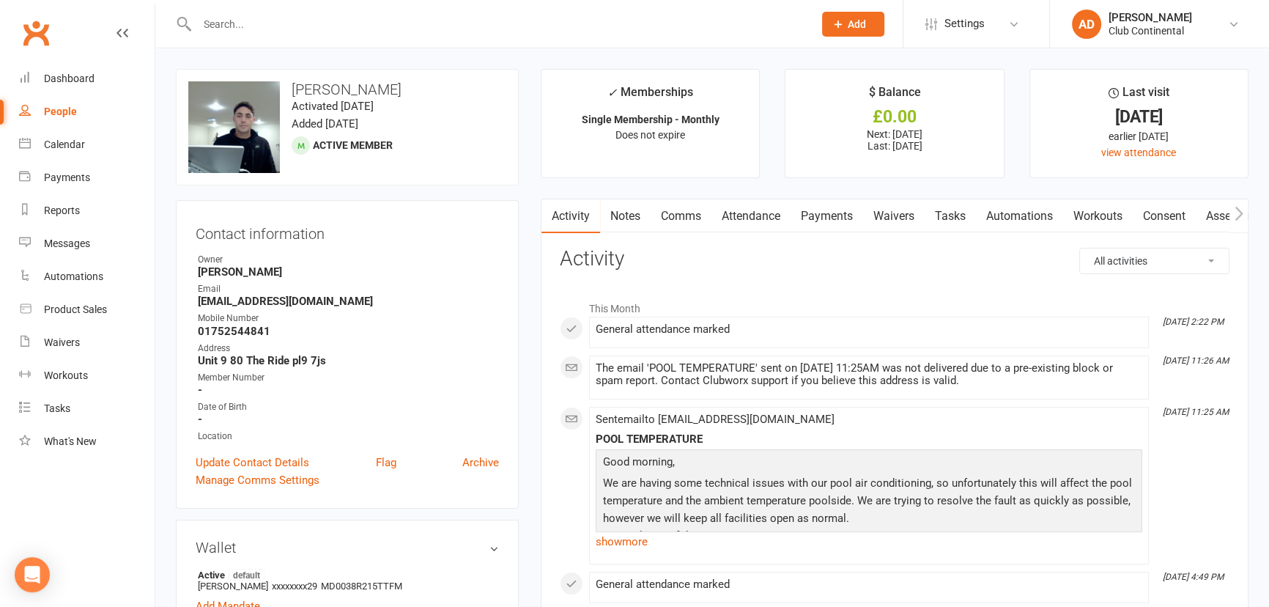
click at [18, 36] on link "Clubworx" at bounding box center [36, 33] width 37 height 37
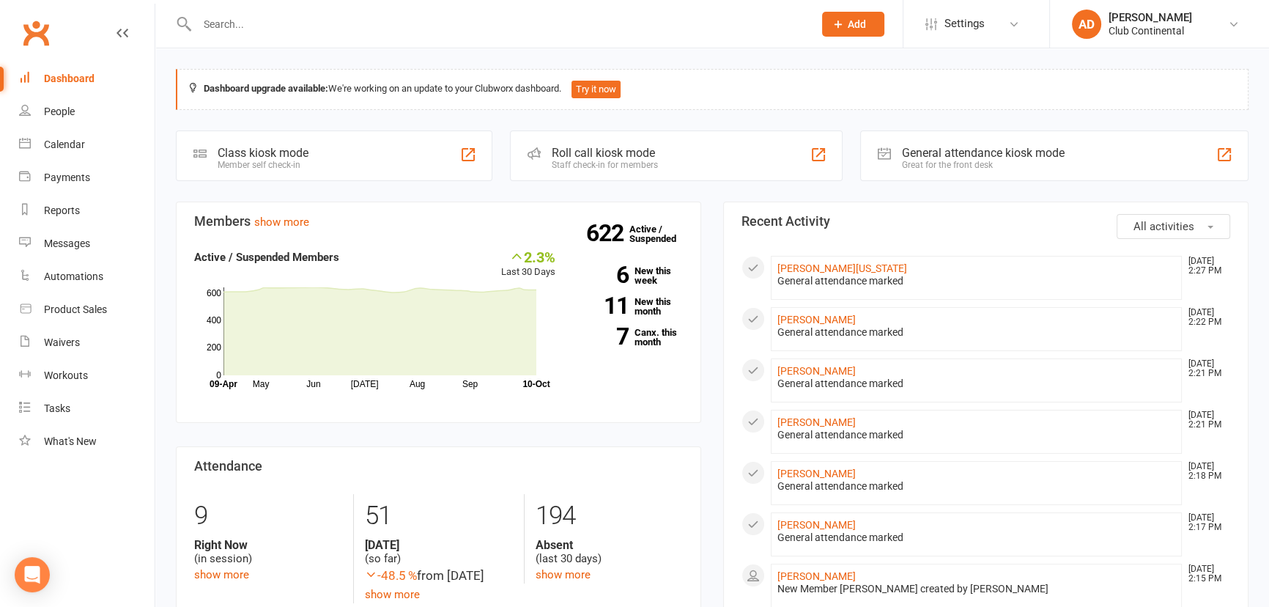
click at [34, 29] on link "Clubworx" at bounding box center [36, 33] width 37 height 37
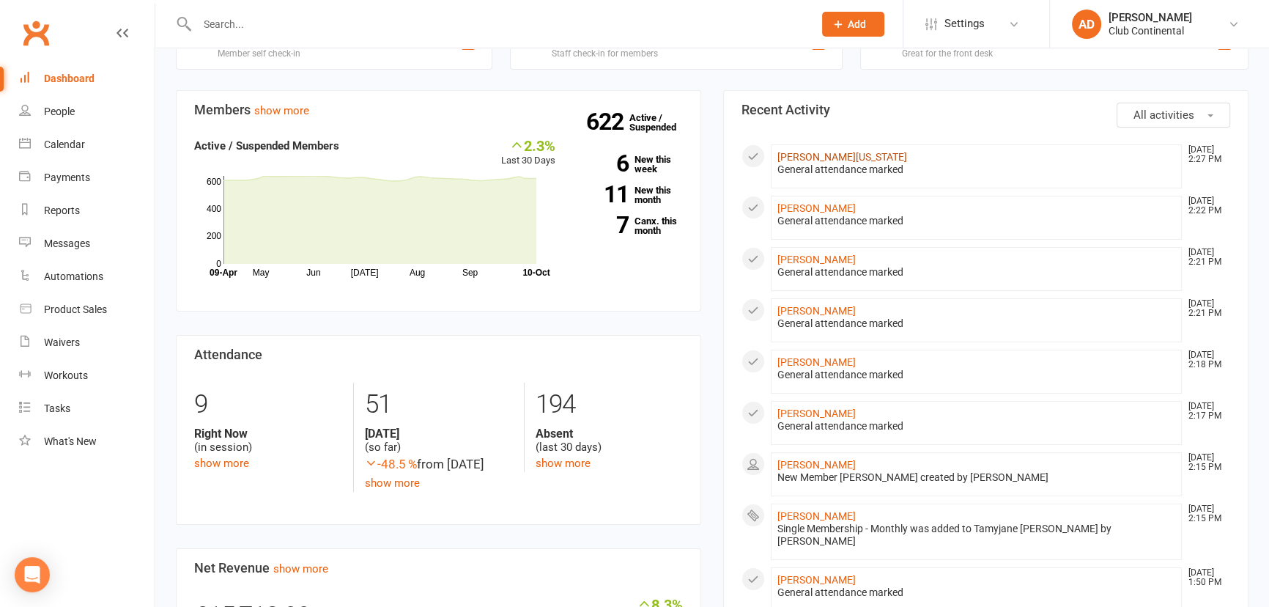
scroll to position [133, 0]
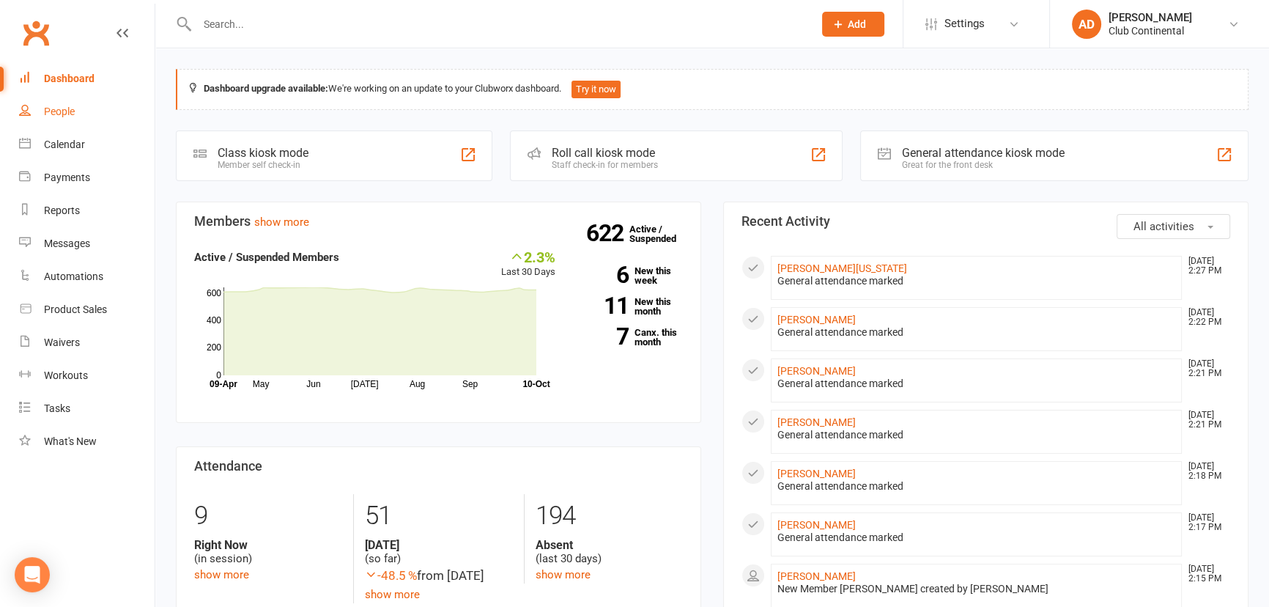
click at [64, 106] on div "People" at bounding box center [59, 112] width 31 height 12
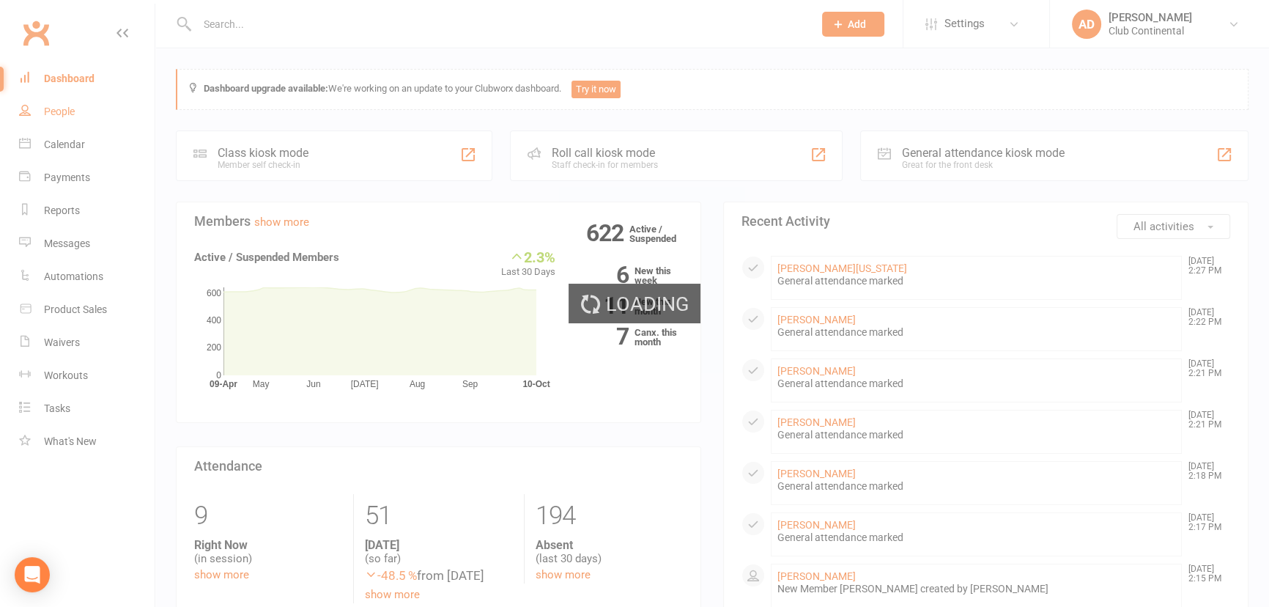
select select "100"
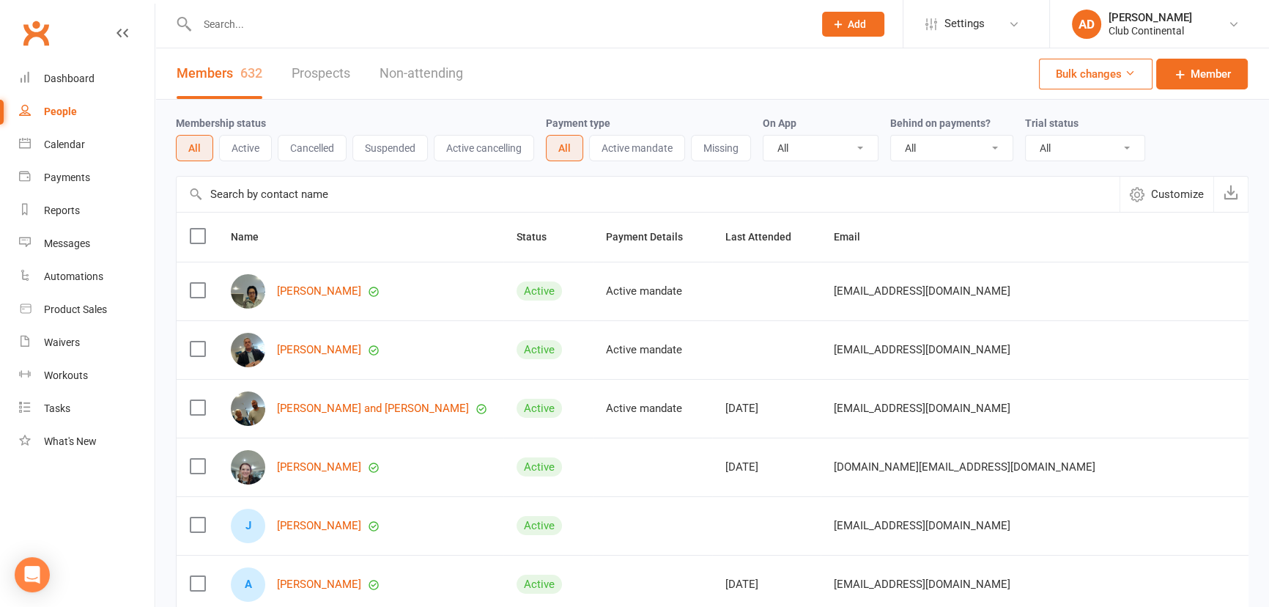
click at [264, 344] on img at bounding box center [248, 350] width 34 height 34
click at [329, 344] on link "Gary Edmunds" at bounding box center [319, 350] width 84 height 12
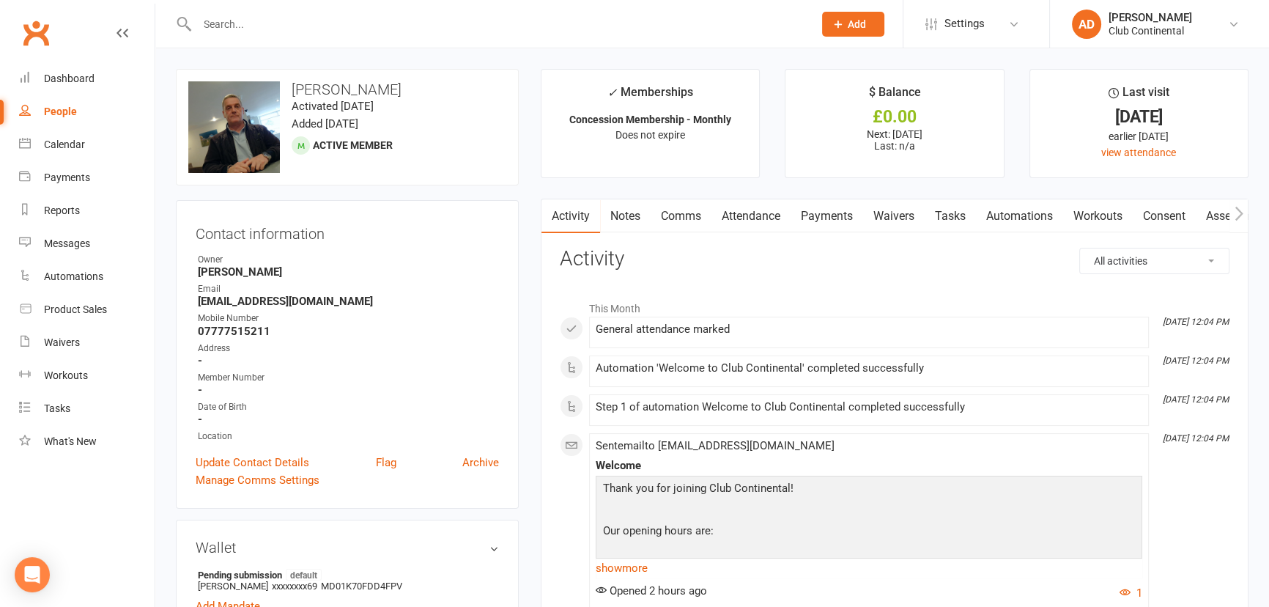
click at [43, 38] on link "Clubworx" at bounding box center [36, 33] width 37 height 37
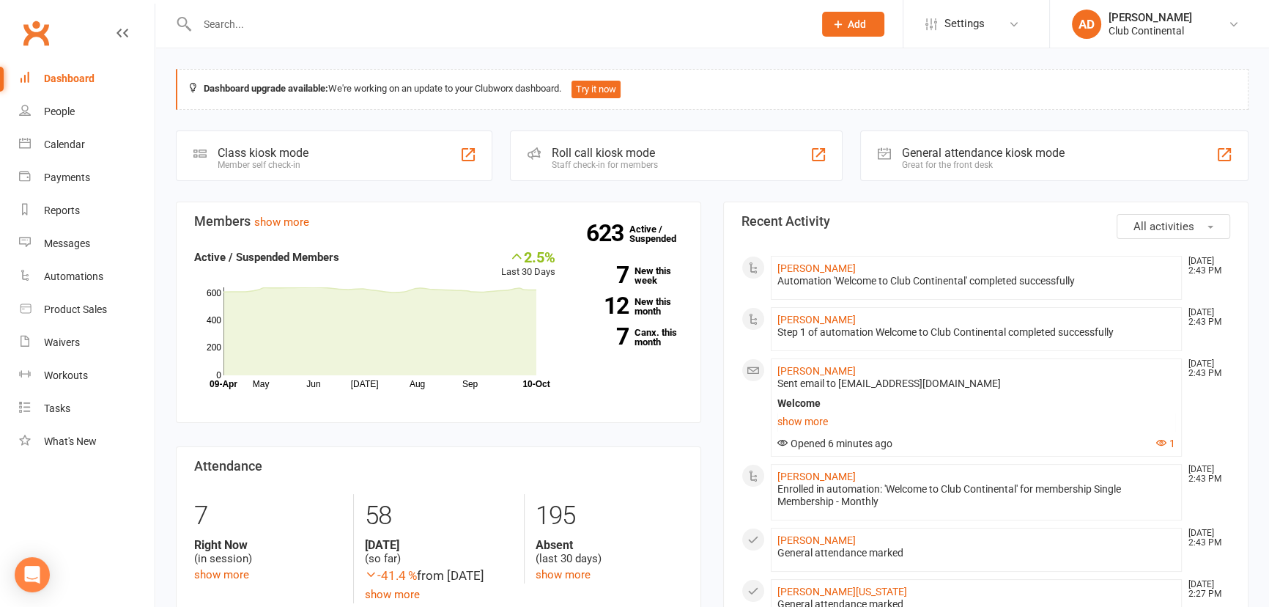
click at [33, 31] on link "Clubworx" at bounding box center [36, 33] width 37 height 37
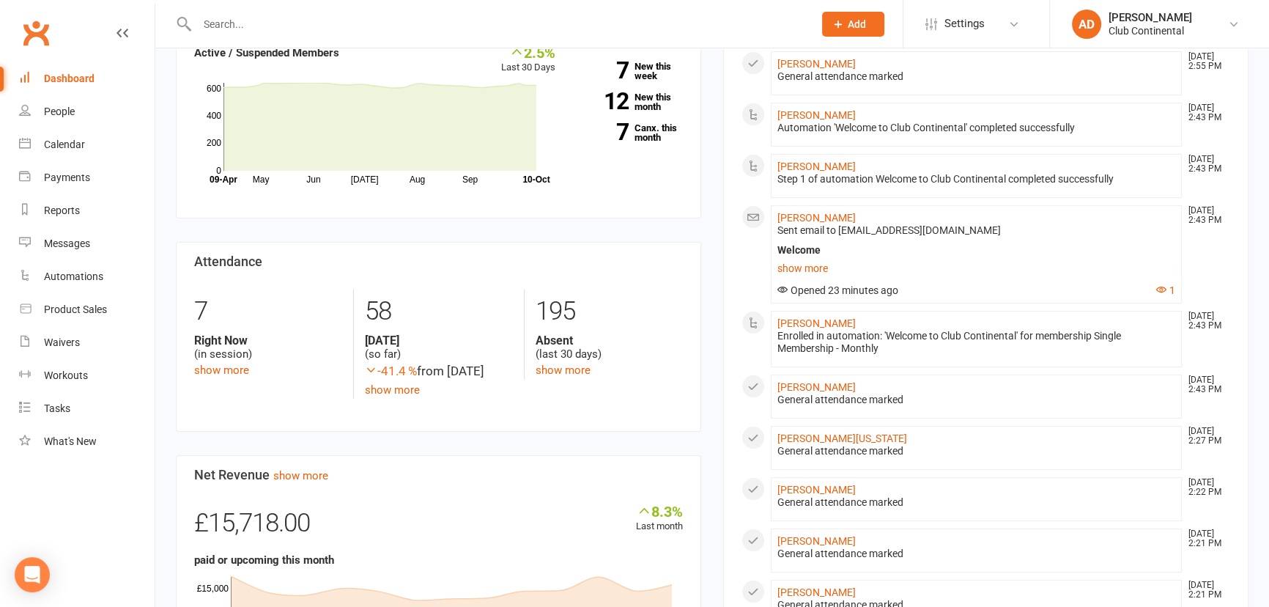
scroll to position [182, 0]
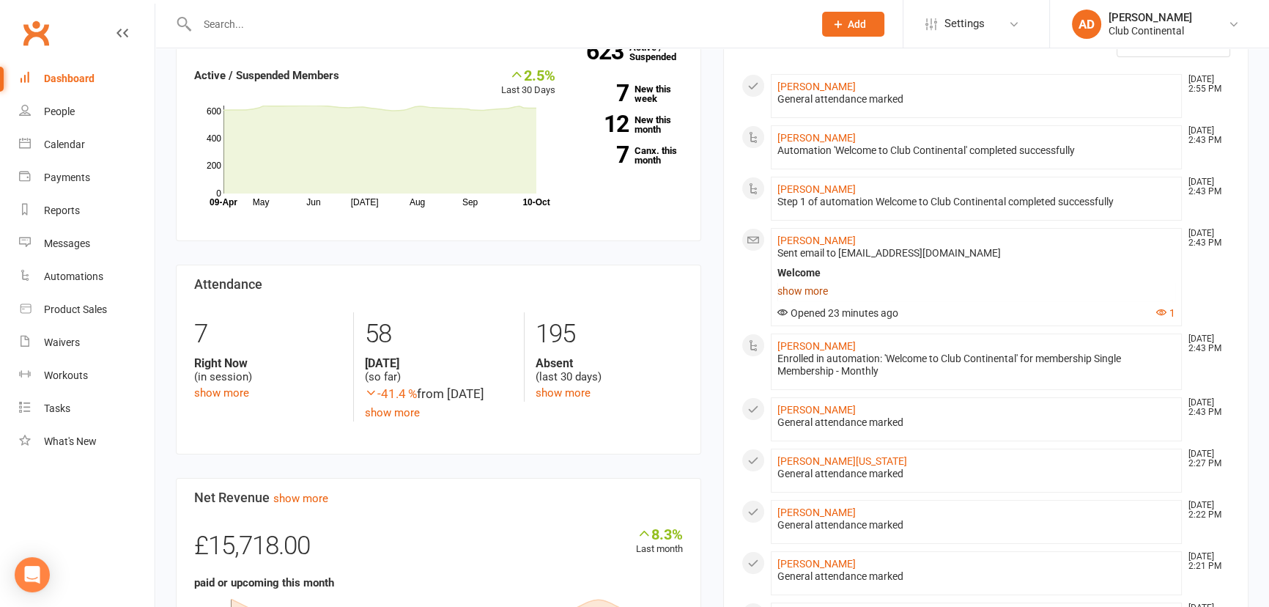
click at [806, 285] on link "show more" at bounding box center [977, 291] width 398 height 21
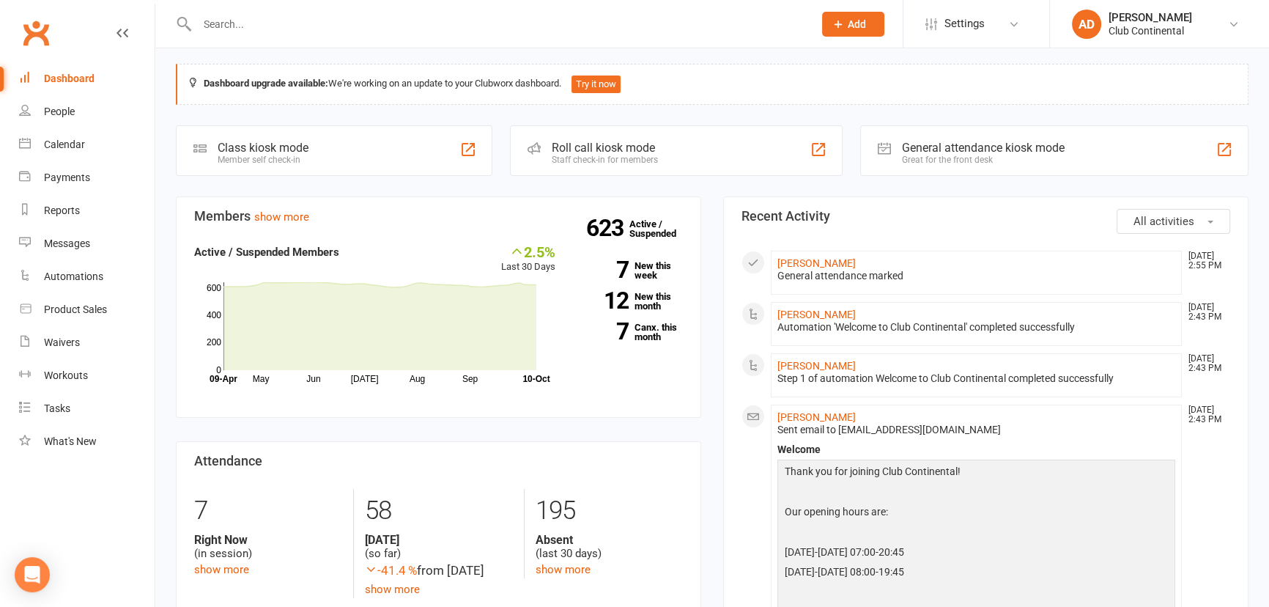
scroll to position [0, 0]
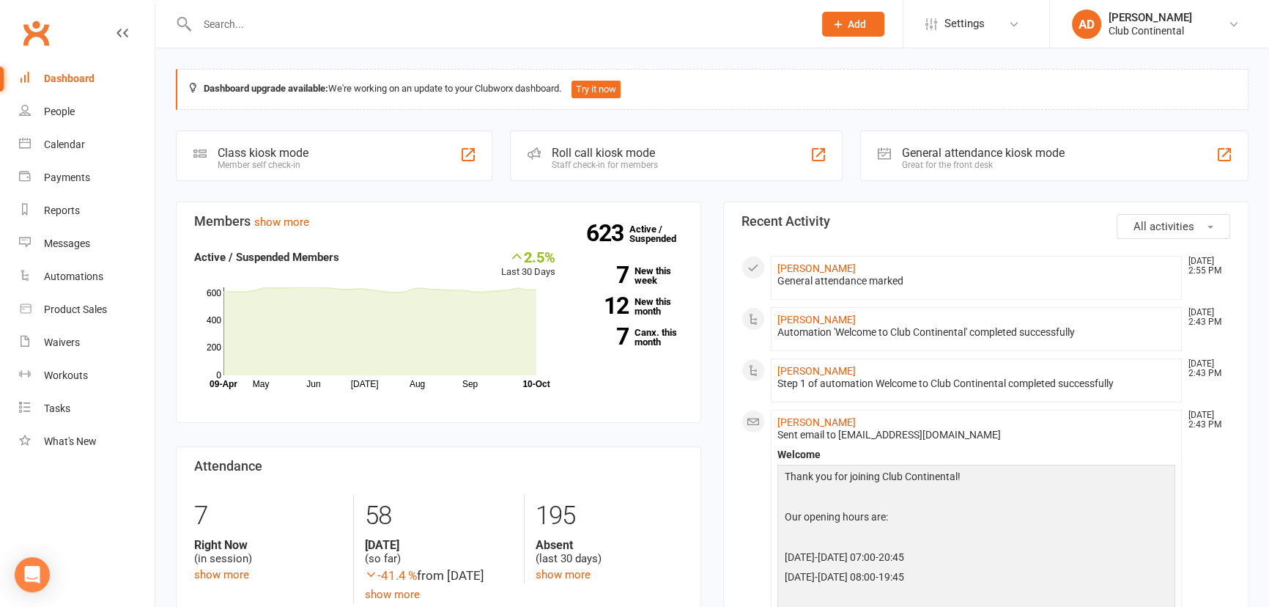
click at [45, 29] on link "Clubworx" at bounding box center [36, 33] width 37 height 37
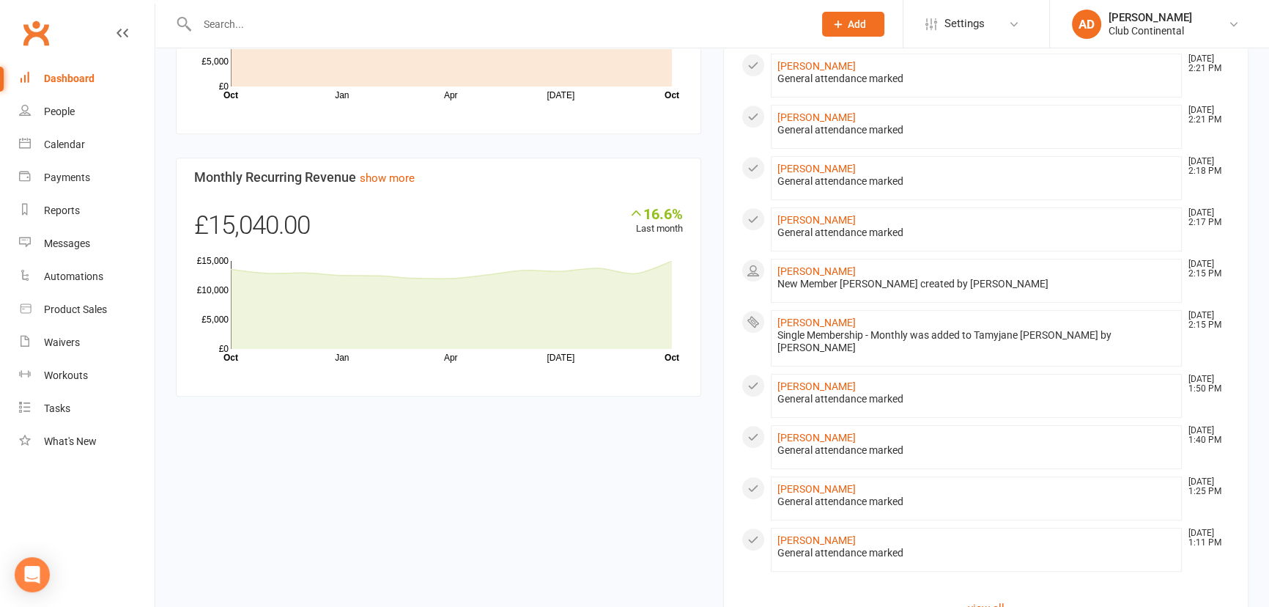
scroll to position [848, 0]
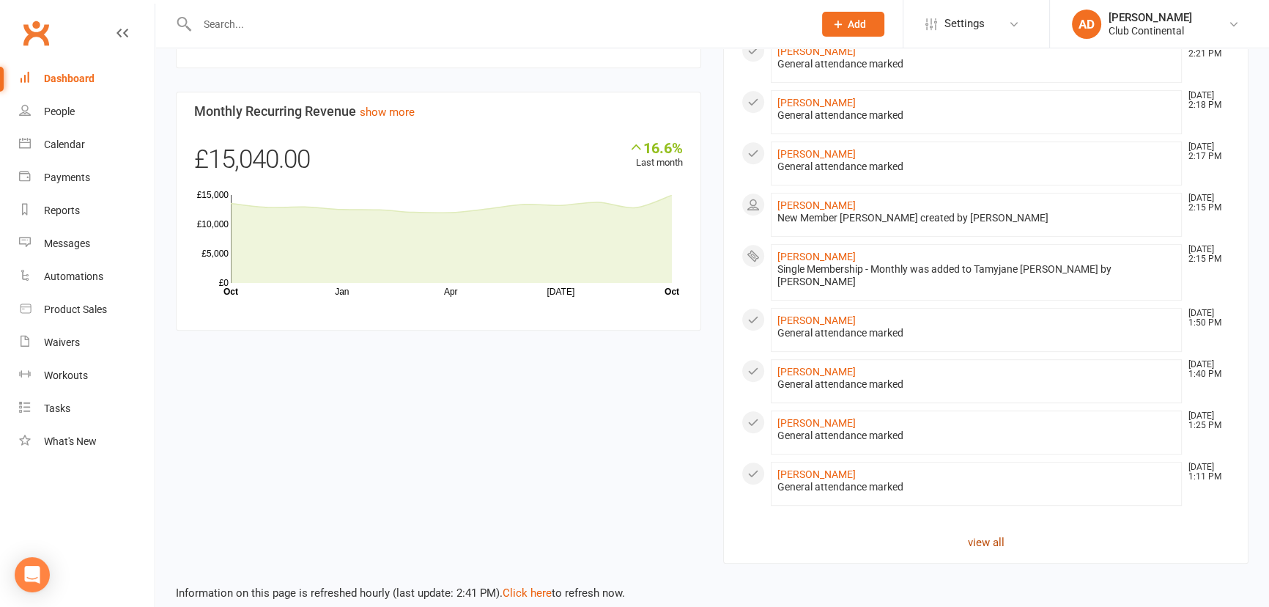
click at [1000, 534] on link "view all" at bounding box center [986, 543] width 489 height 18
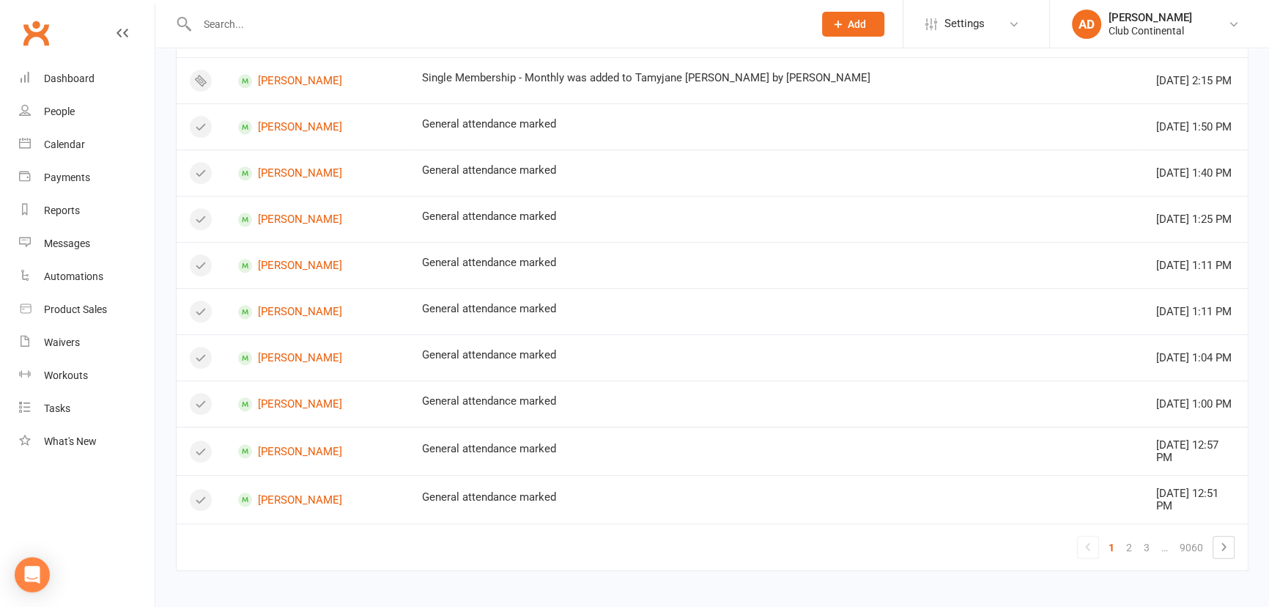
scroll to position [1075, 0]
click at [1131, 542] on link "2" at bounding box center [1130, 544] width 18 height 21
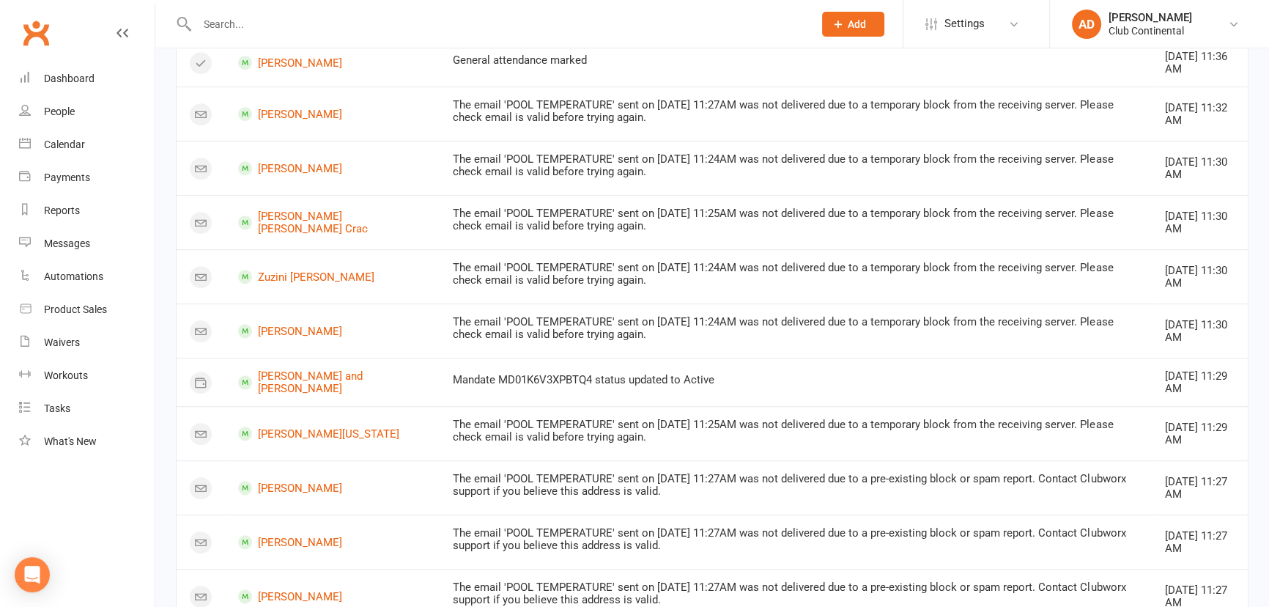
scroll to position [942, 0]
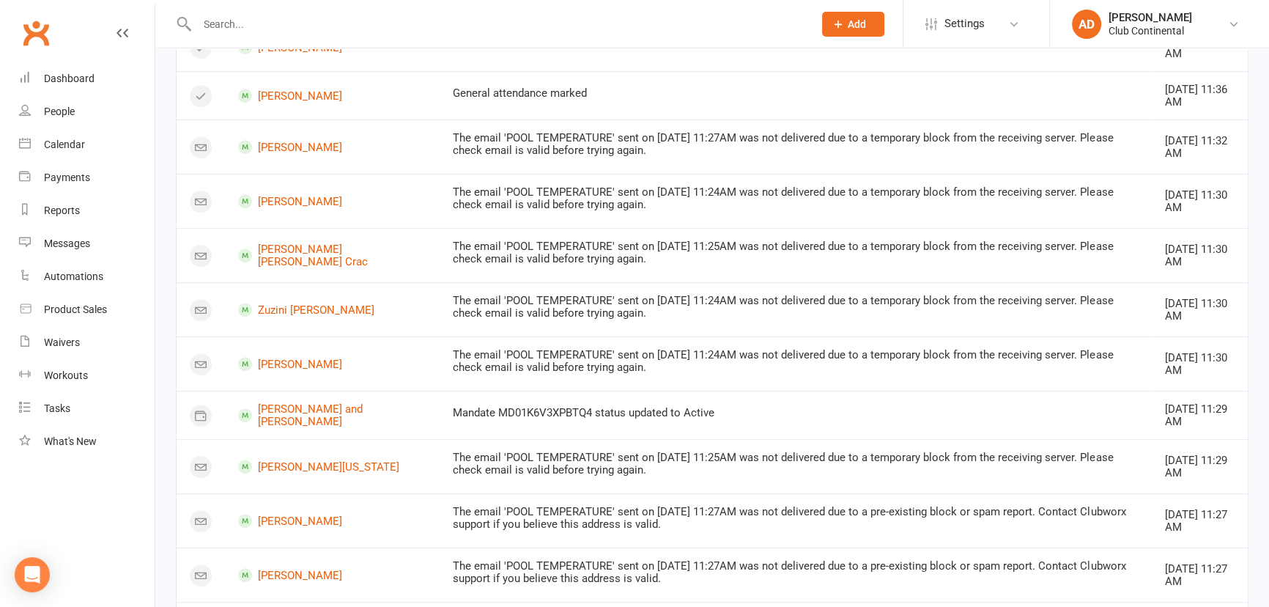
click at [496, 353] on div "The email 'POOL TEMPERATURE' sent on [DATE] 11:24AM was not delivered due to a …" at bounding box center [795, 361] width 685 height 24
click at [298, 358] on link "[PERSON_NAME]" at bounding box center [332, 364] width 188 height 14
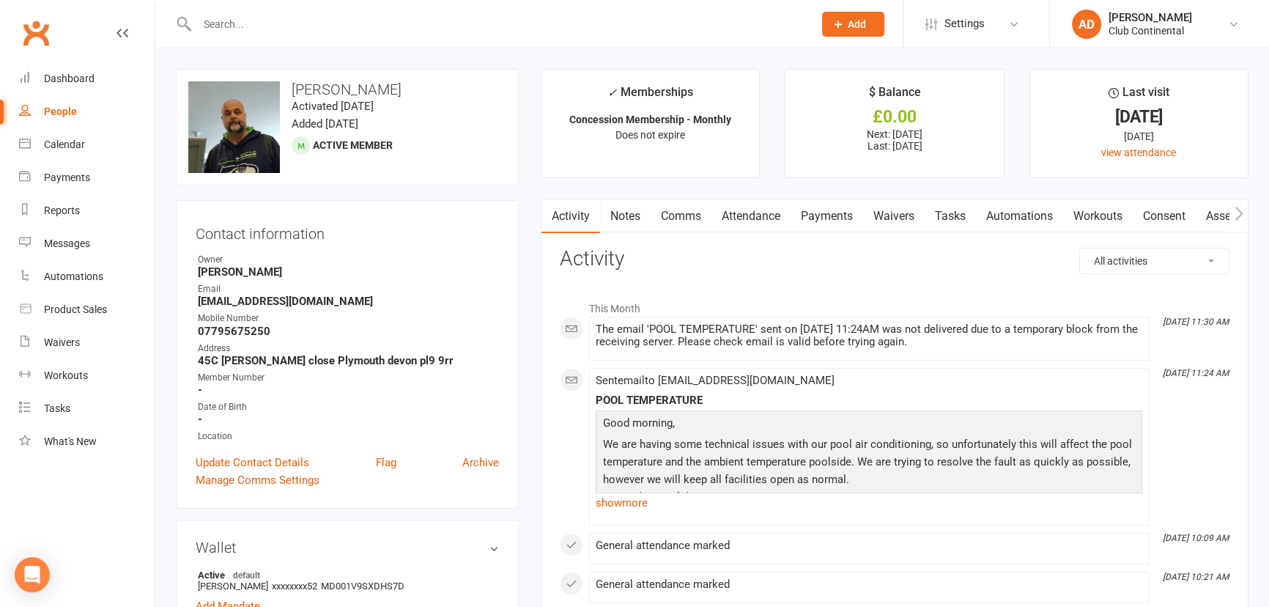
scroll to position [66, 0]
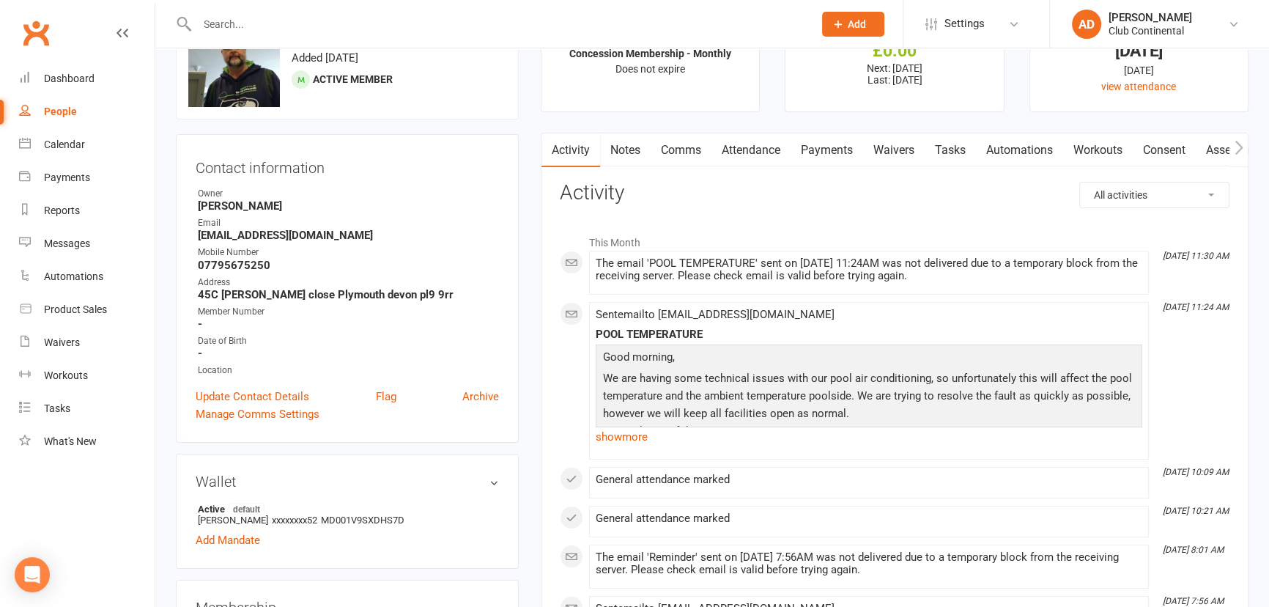
click at [621, 437] on link "show more" at bounding box center [869, 437] width 547 height 21
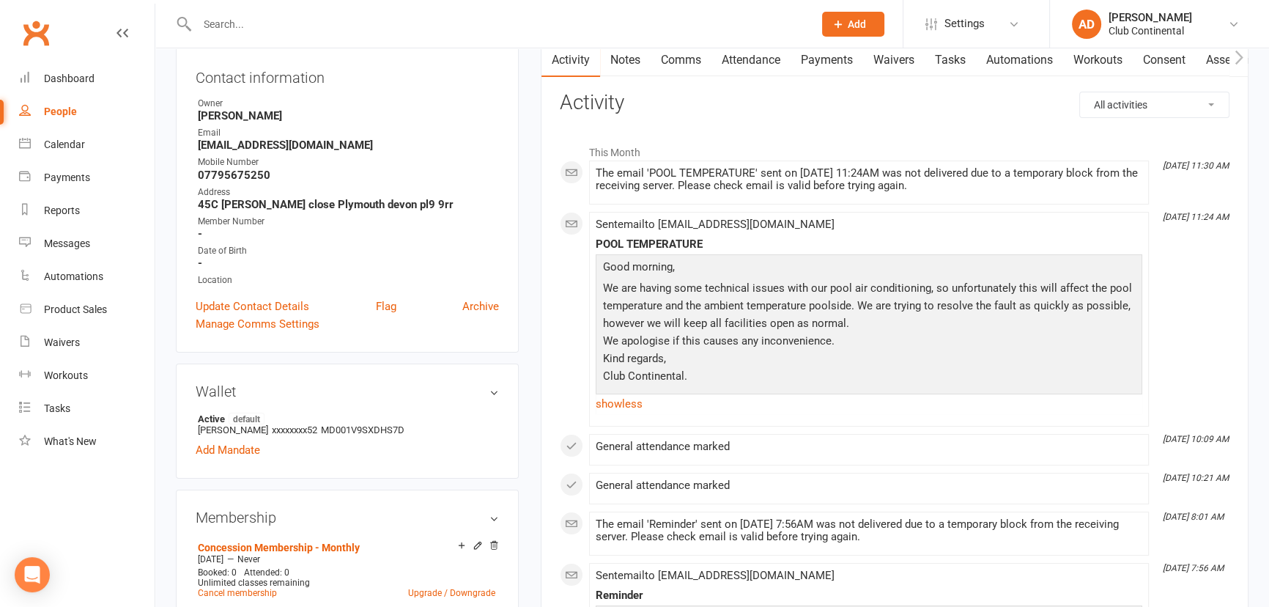
scroll to position [133, 0]
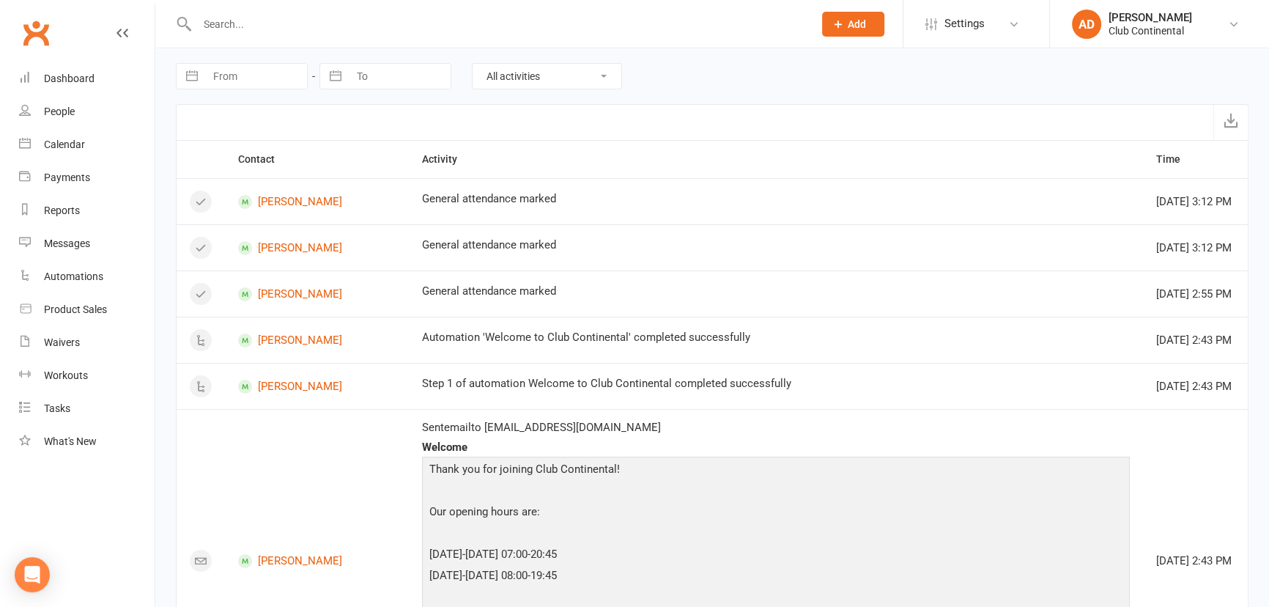
click at [41, 32] on link "Clubworx" at bounding box center [36, 33] width 37 height 37
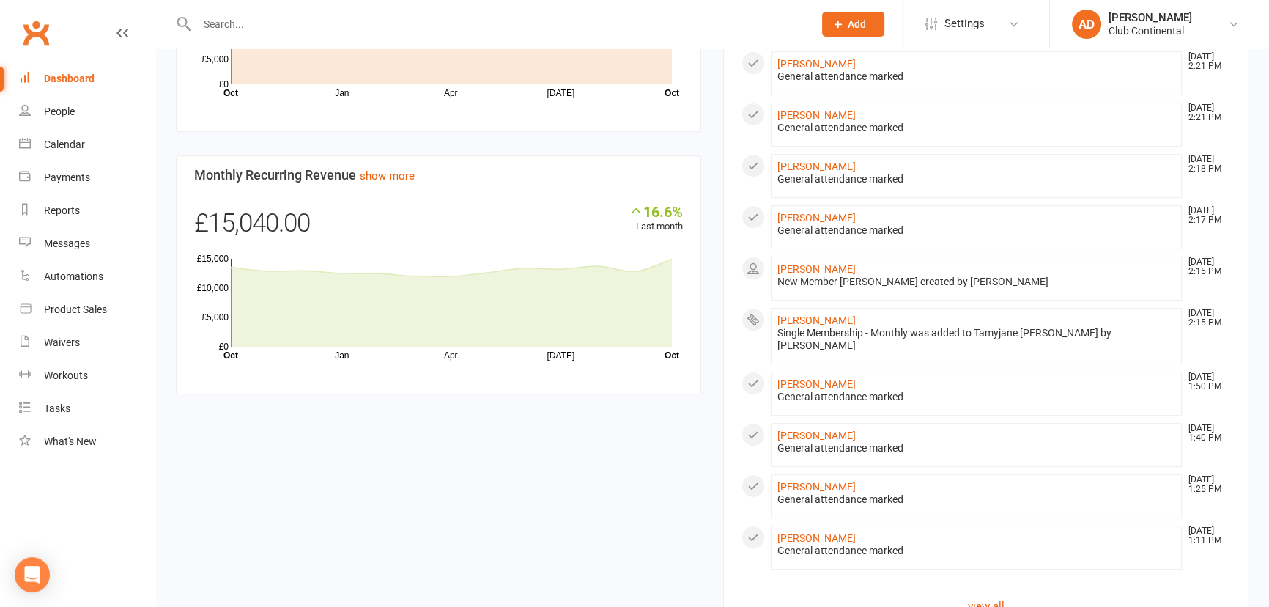
scroll to position [848, 0]
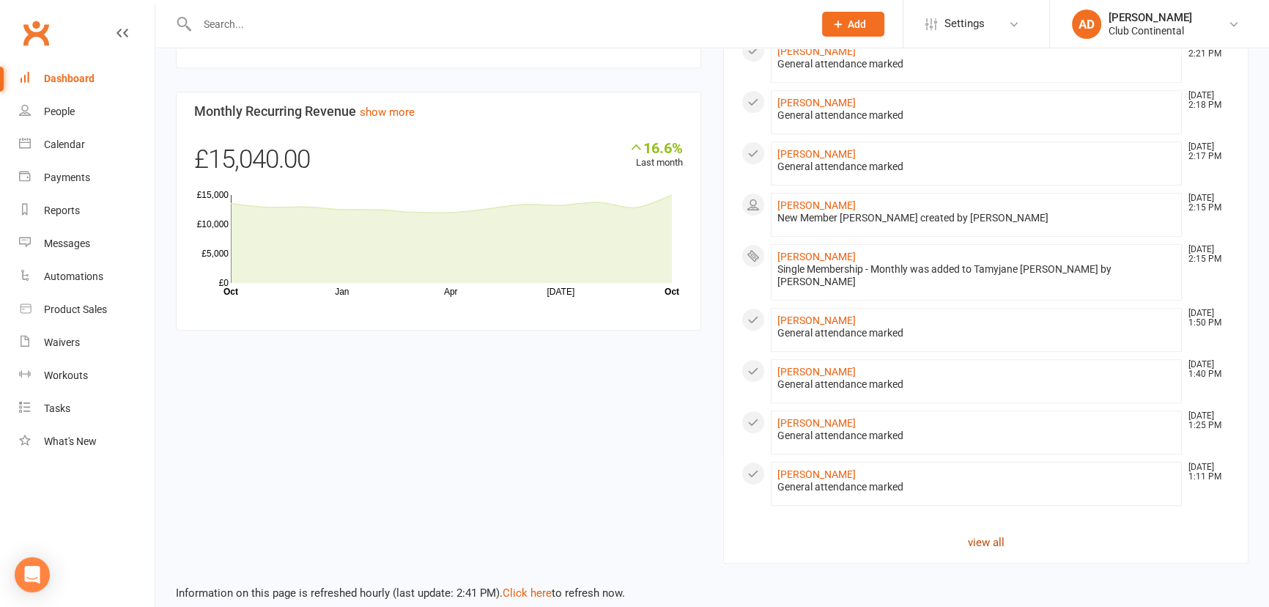
click at [970, 534] on link "view all" at bounding box center [986, 543] width 489 height 18
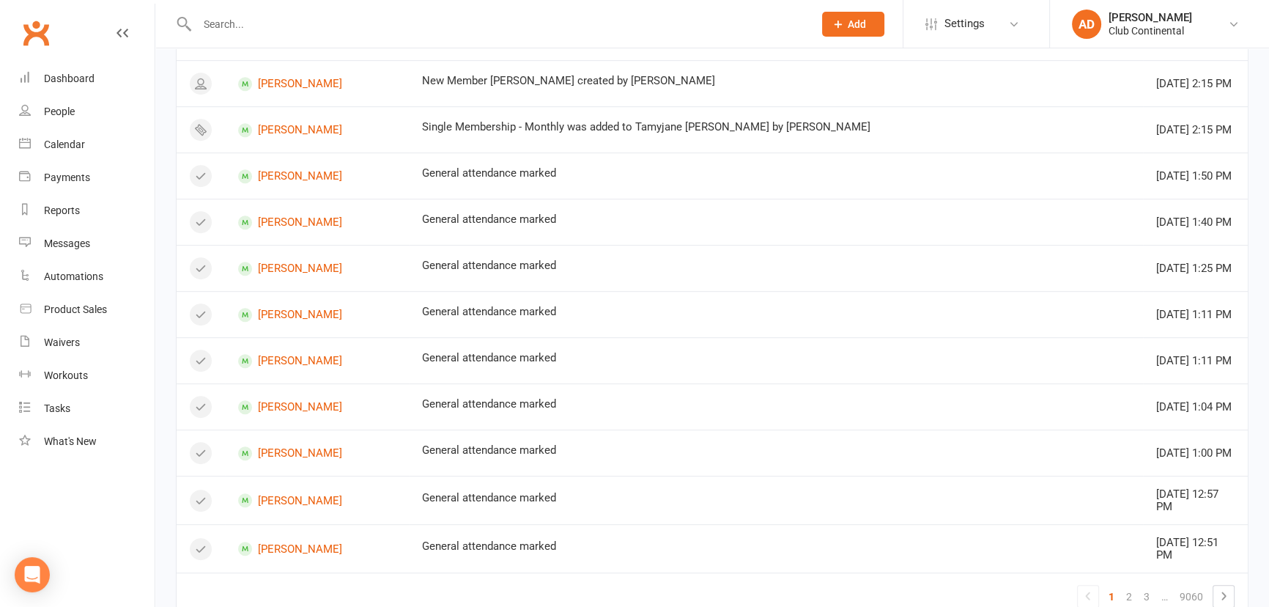
scroll to position [1066, 0]
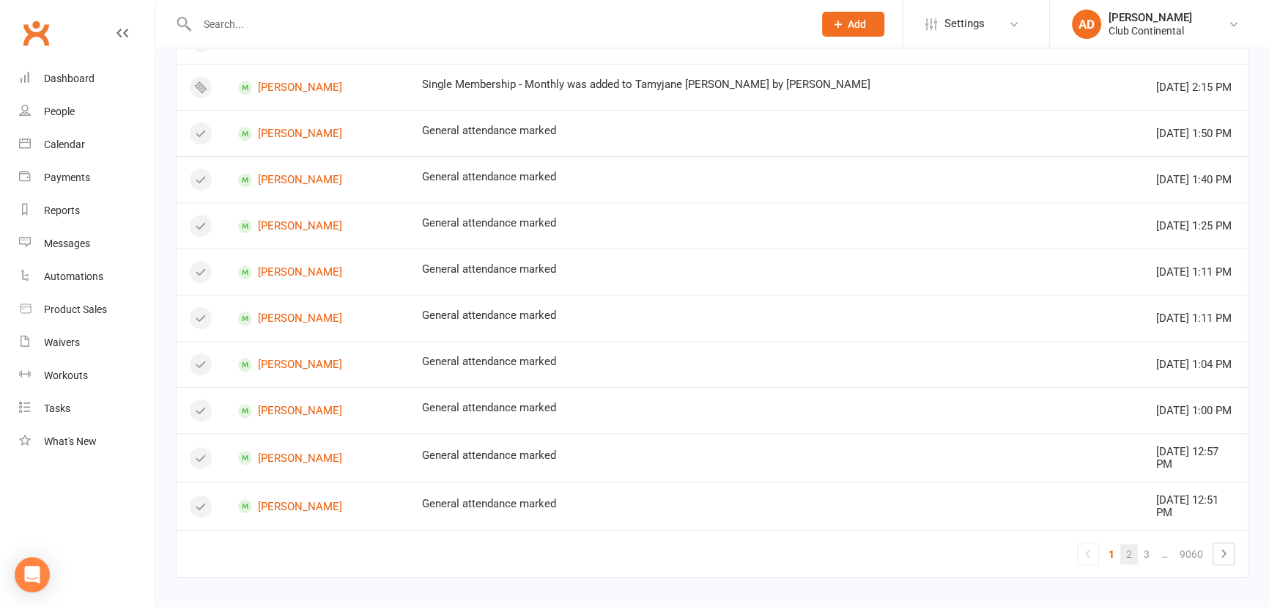
click at [1133, 552] on link "2" at bounding box center [1130, 554] width 18 height 21
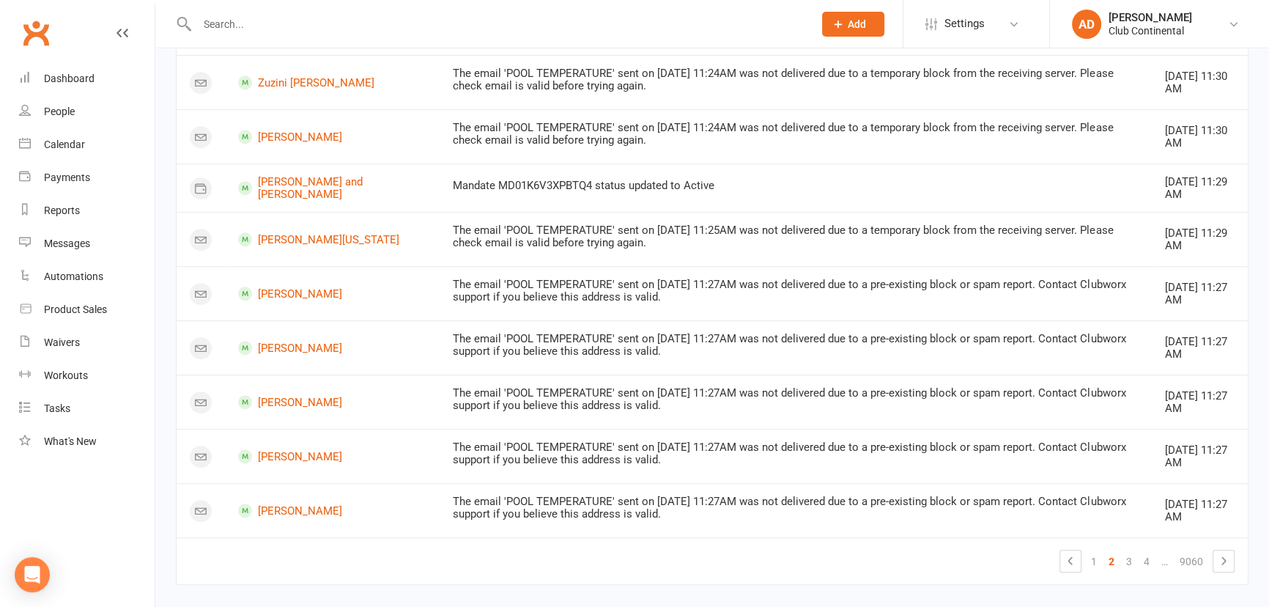
scroll to position [1185, 0]
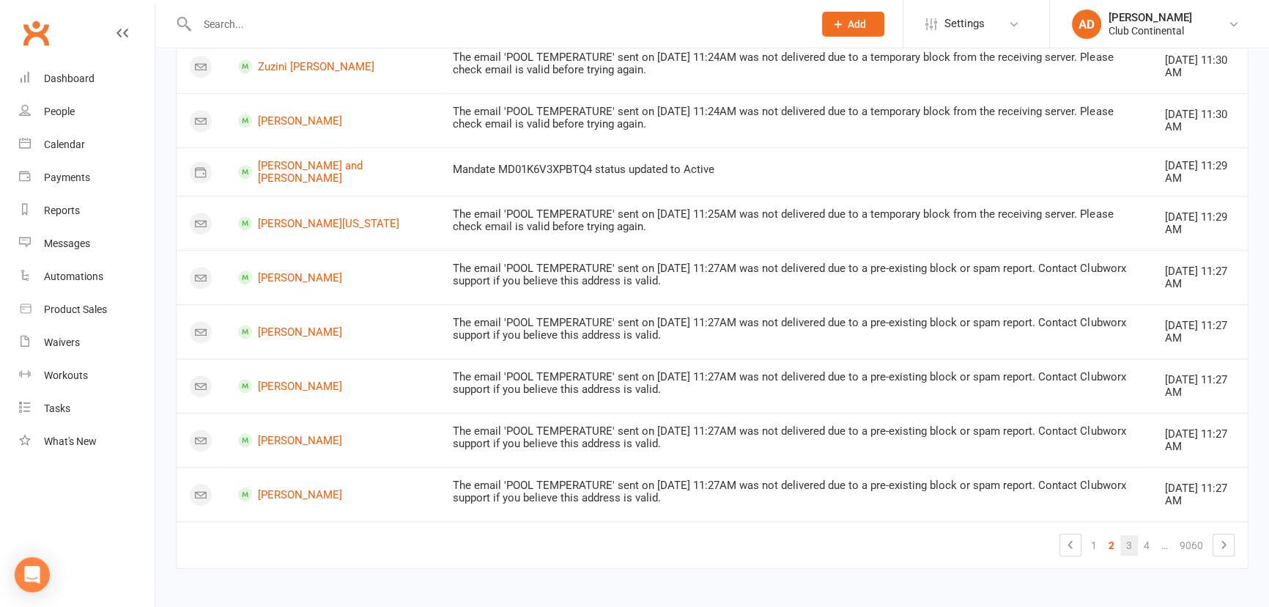
click at [1132, 542] on link "3" at bounding box center [1130, 545] width 18 height 21
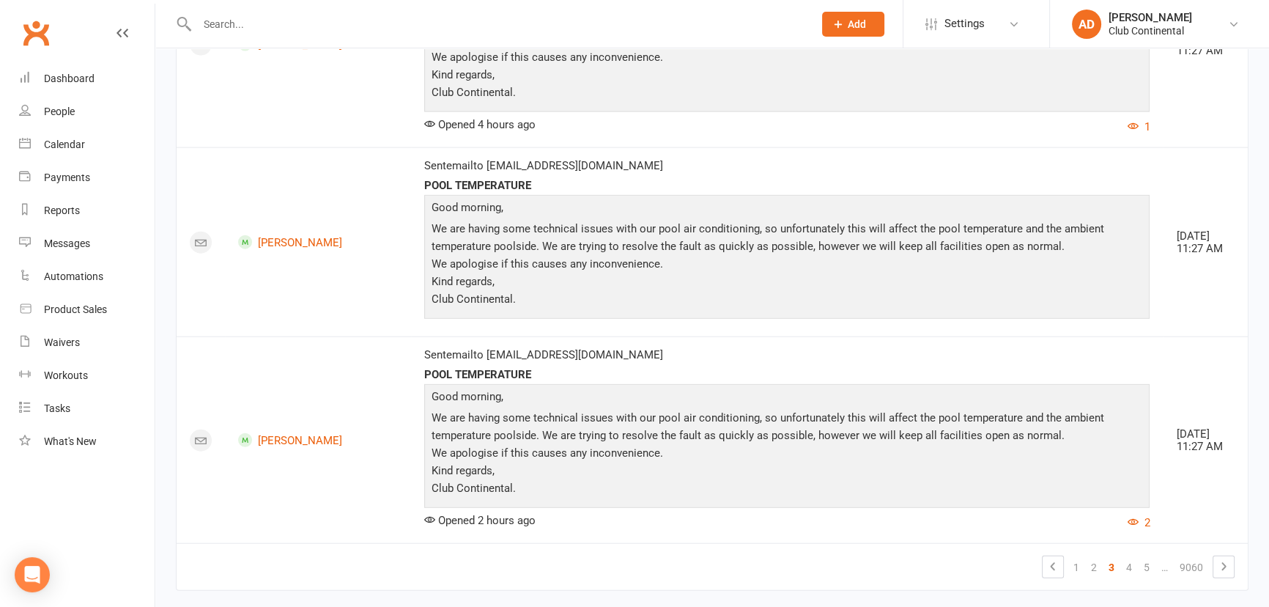
scroll to position [4236, 0]
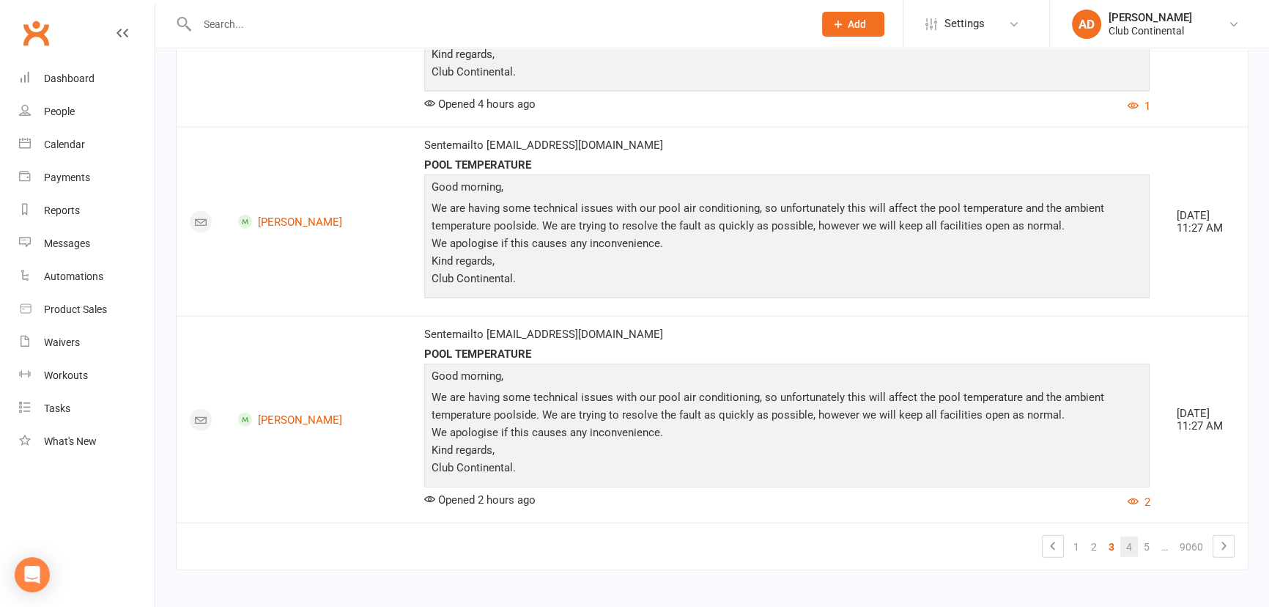
click at [1132, 538] on link "4" at bounding box center [1130, 546] width 18 height 21
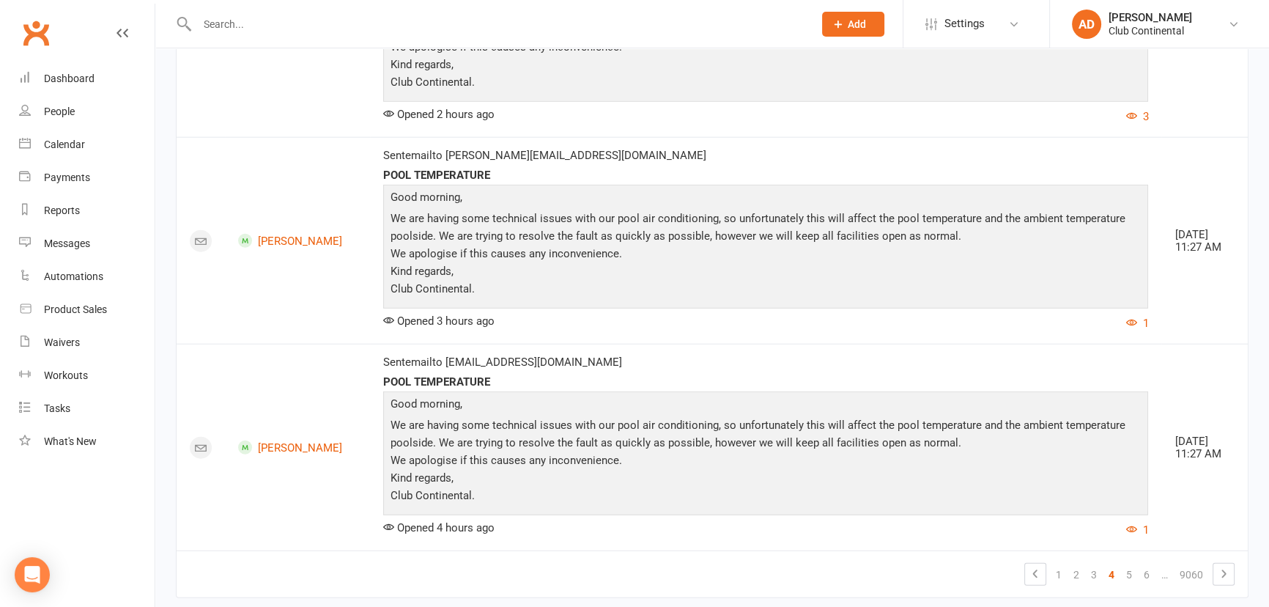
scroll to position [4665, 0]
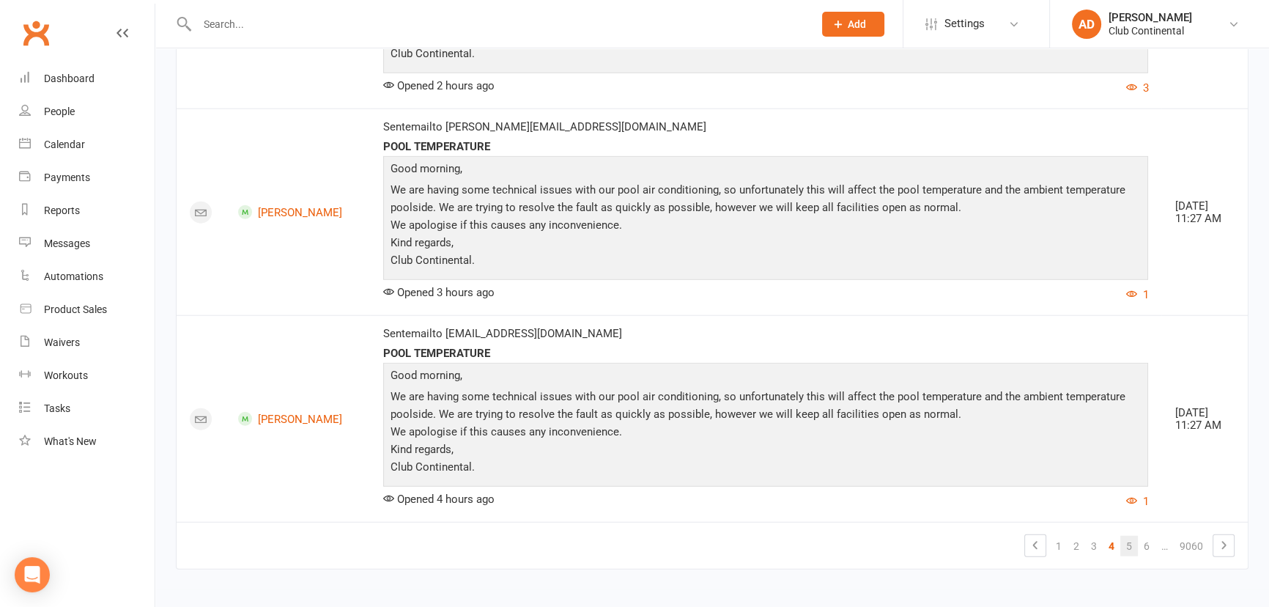
click at [1121, 536] on link "5" at bounding box center [1130, 546] width 18 height 21
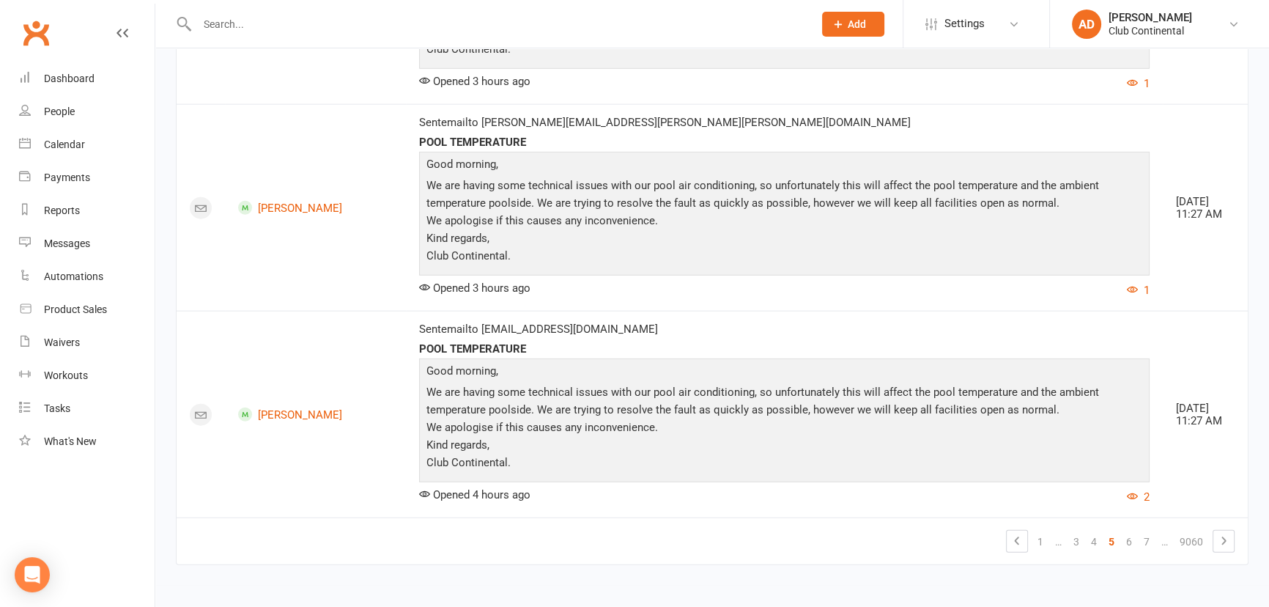
scroll to position [4460, 0]
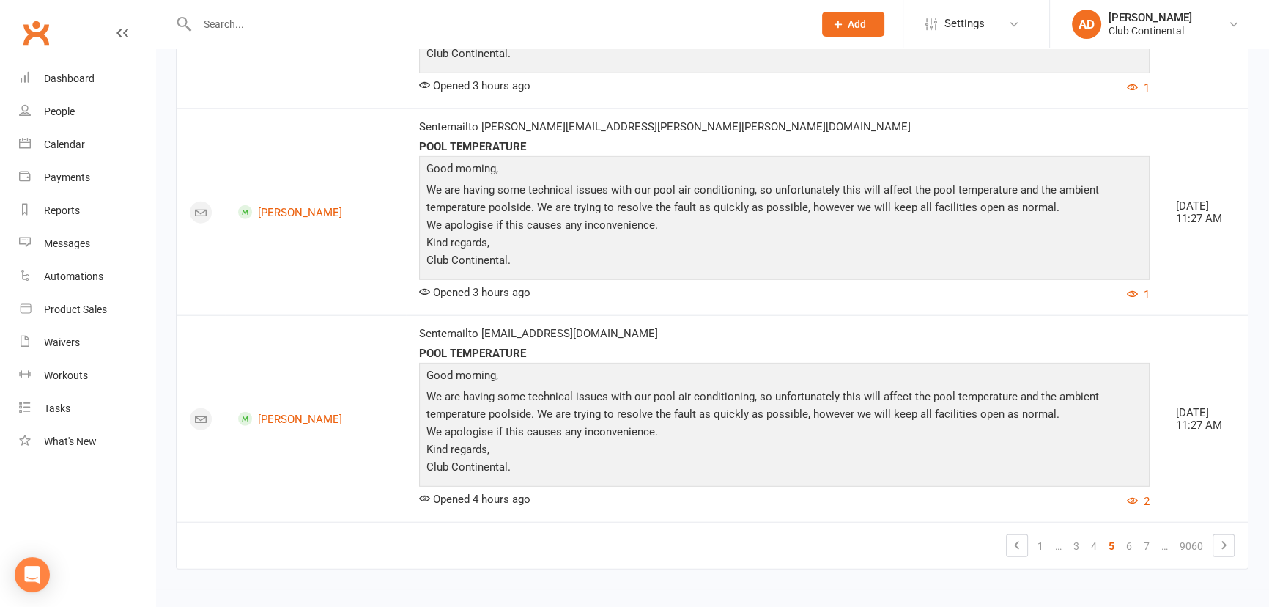
click at [37, 29] on link "Clubworx" at bounding box center [36, 33] width 37 height 37
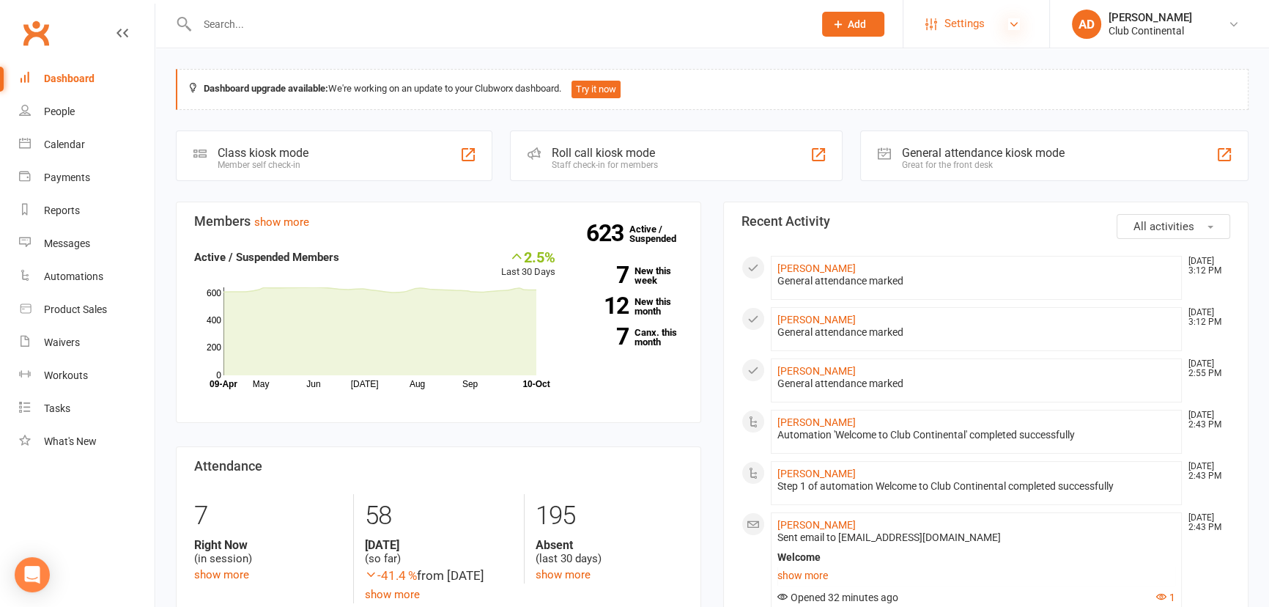
click at [1018, 18] on icon at bounding box center [1014, 24] width 12 height 12
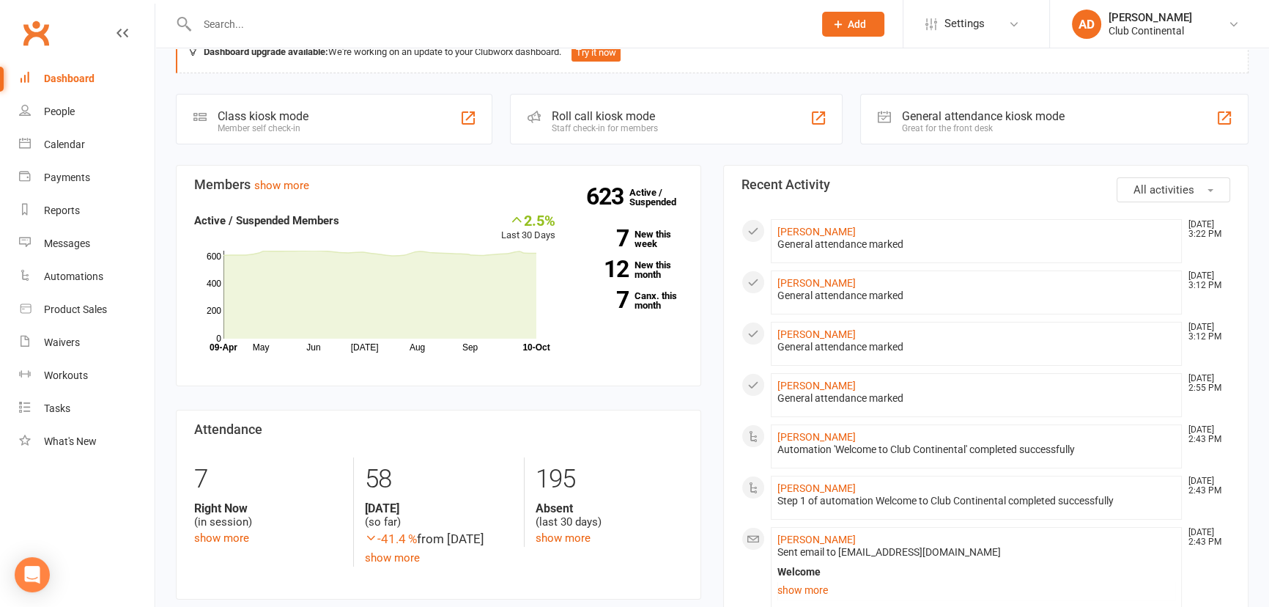
scroll to position [66, 0]
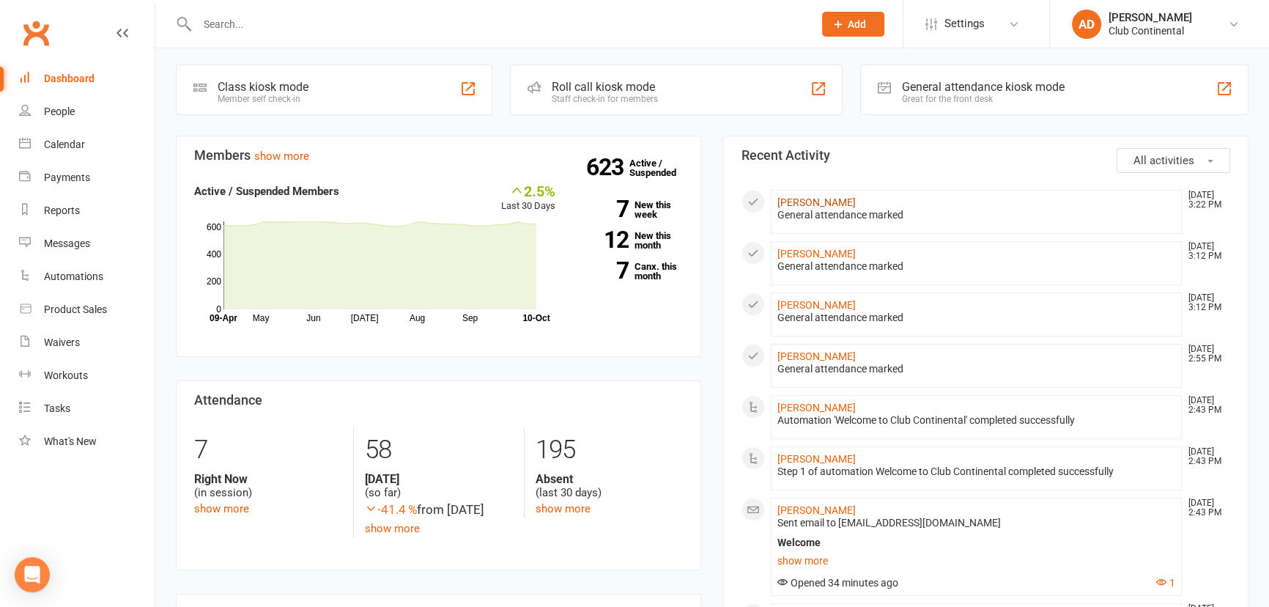
click at [823, 199] on link "[PERSON_NAME]" at bounding box center [817, 202] width 78 height 12
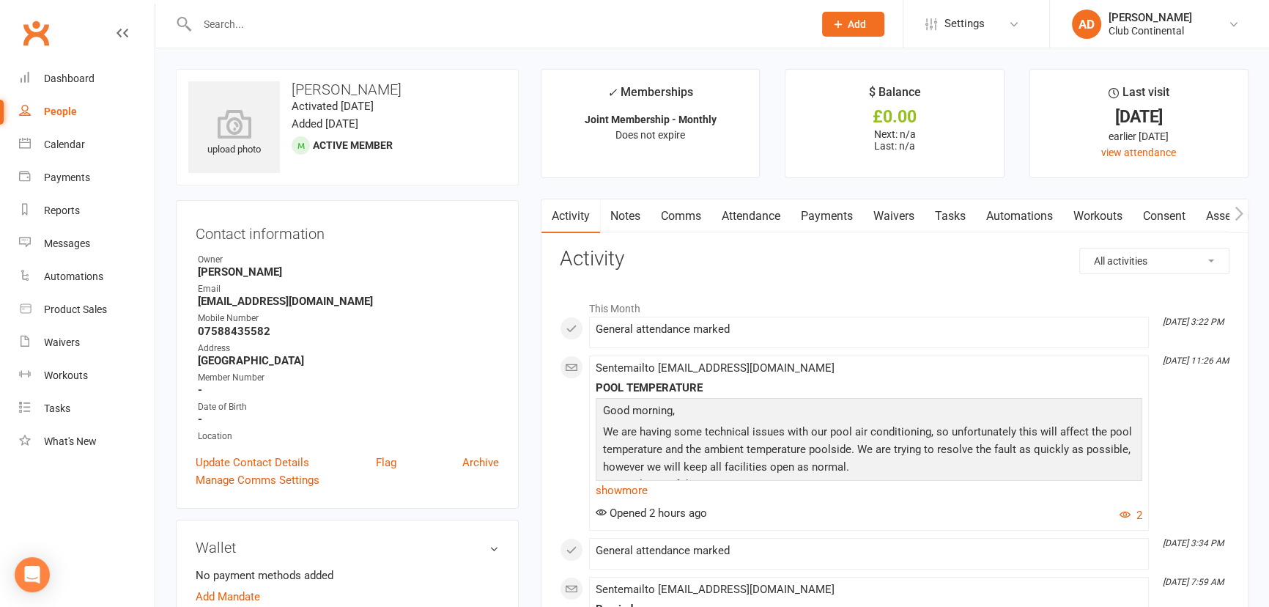
click at [30, 28] on link "Clubworx" at bounding box center [36, 33] width 37 height 37
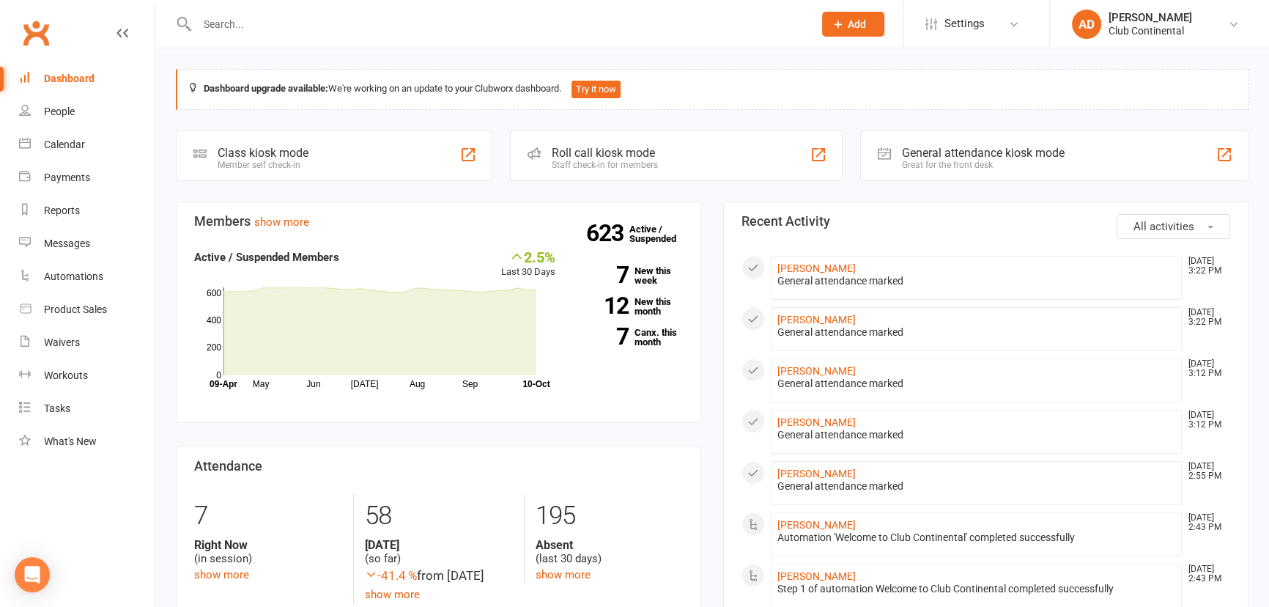
click at [40, 32] on link "Clubworx" at bounding box center [36, 33] width 37 height 37
click at [32, 36] on link "Clubworx" at bounding box center [36, 33] width 37 height 37
click at [837, 266] on link "[PERSON_NAME]" at bounding box center [817, 268] width 78 height 12
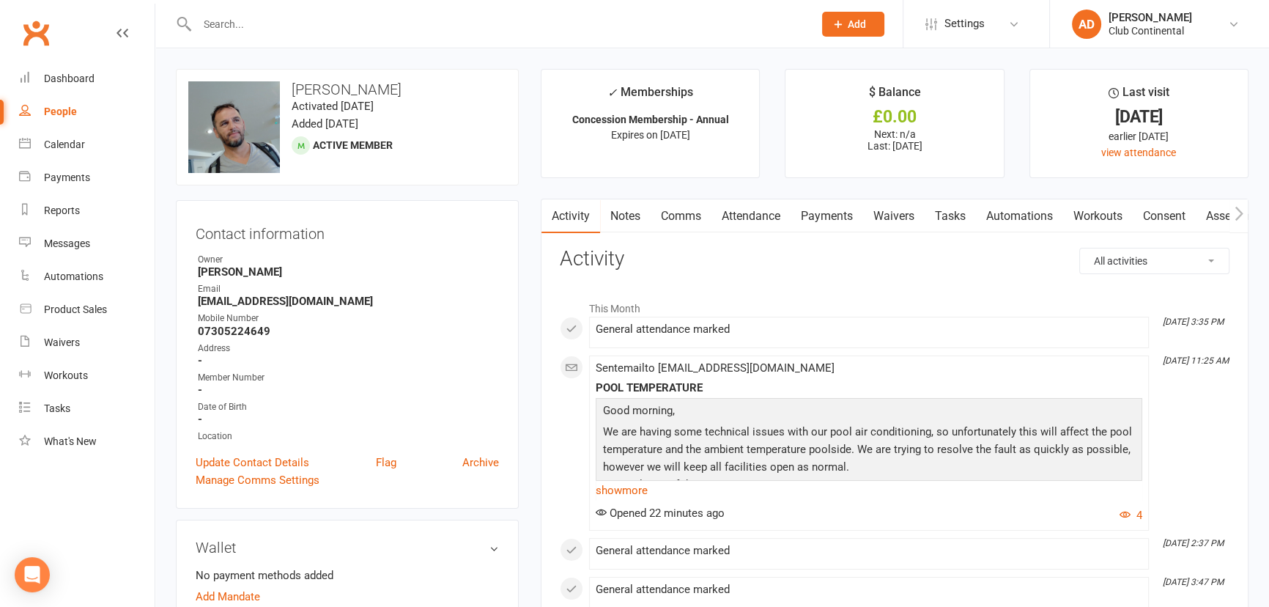
click at [25, 37] on link "Clubworx" at bounding box center [36, 33] width 37 height 37
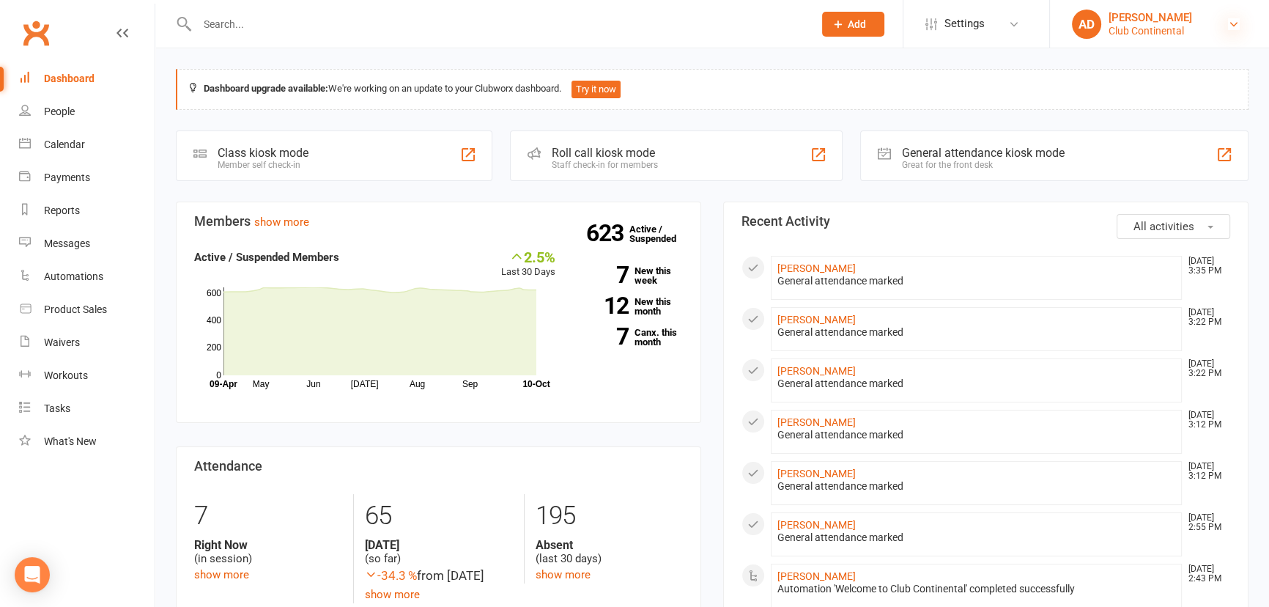
click at [1235, 21] on icon at bounding box center [1234, 24] width 12 height 12
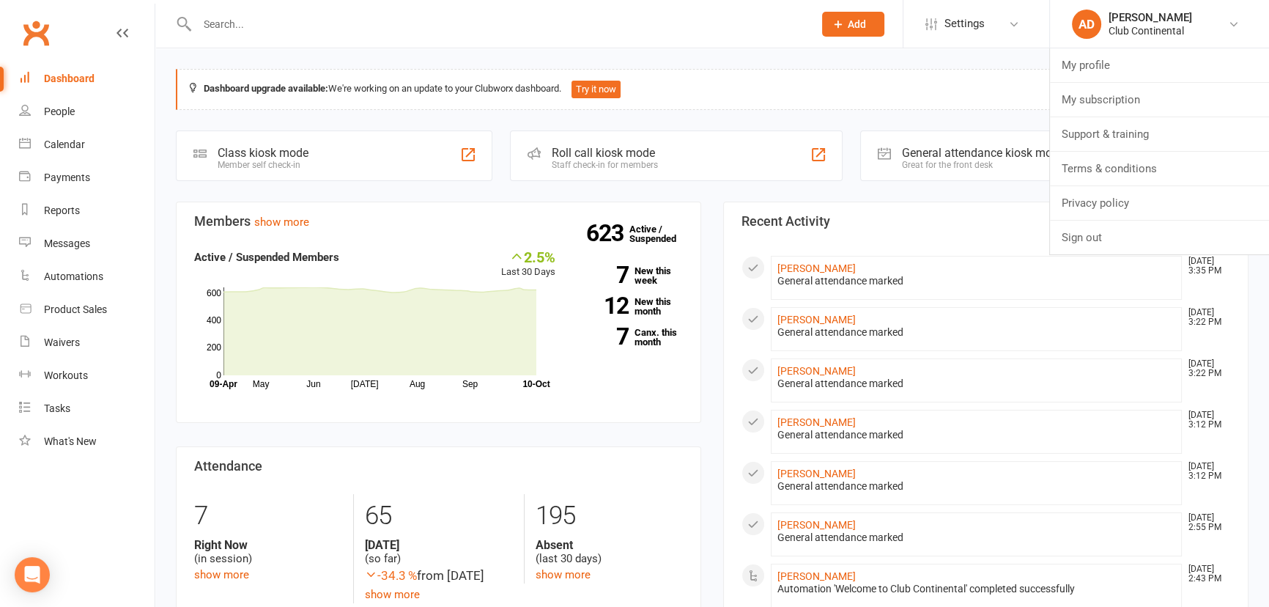
click at [982, 105] on div "Dashboard upgrade available: We're working on an update to your Clubworx dashbo…" at bounding box center [712, 89] width 1073 height 41
click at [30, 39] on link "Clubworx" at bounding box center [36, 33] width 37 height 37
click at [70, 109] on div "People" at bounding box center [59, 112] width 31 height 12
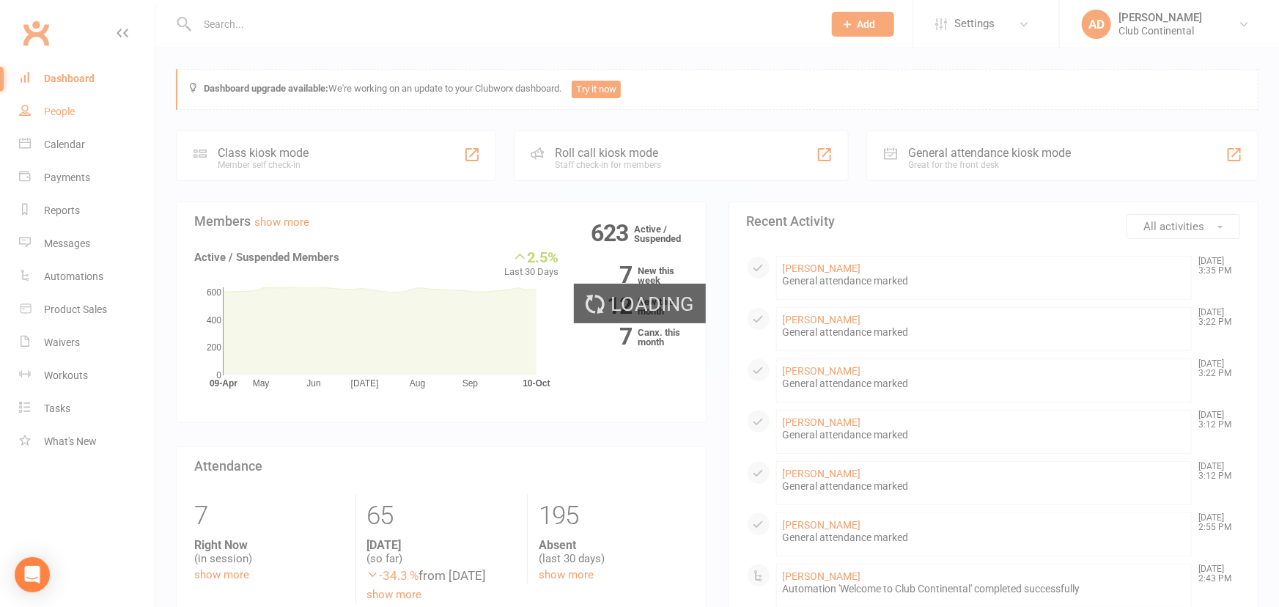
select select "100"
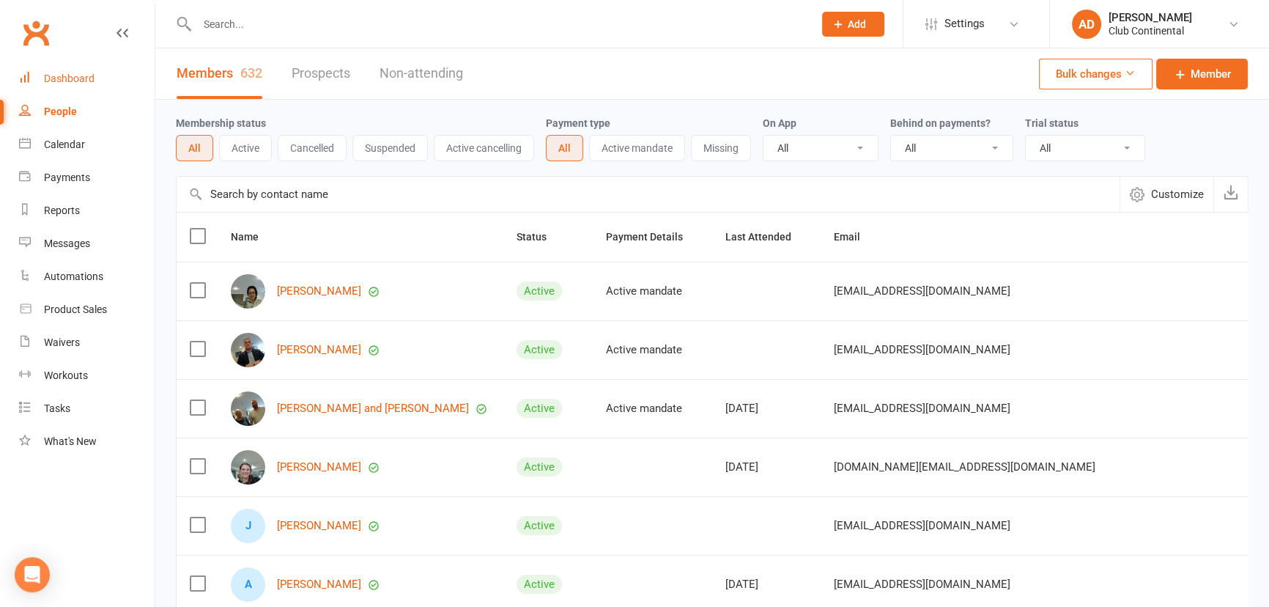
click at [58, 78] on div "Dashboard" at bounding box center [69, 79] width 51 height 12
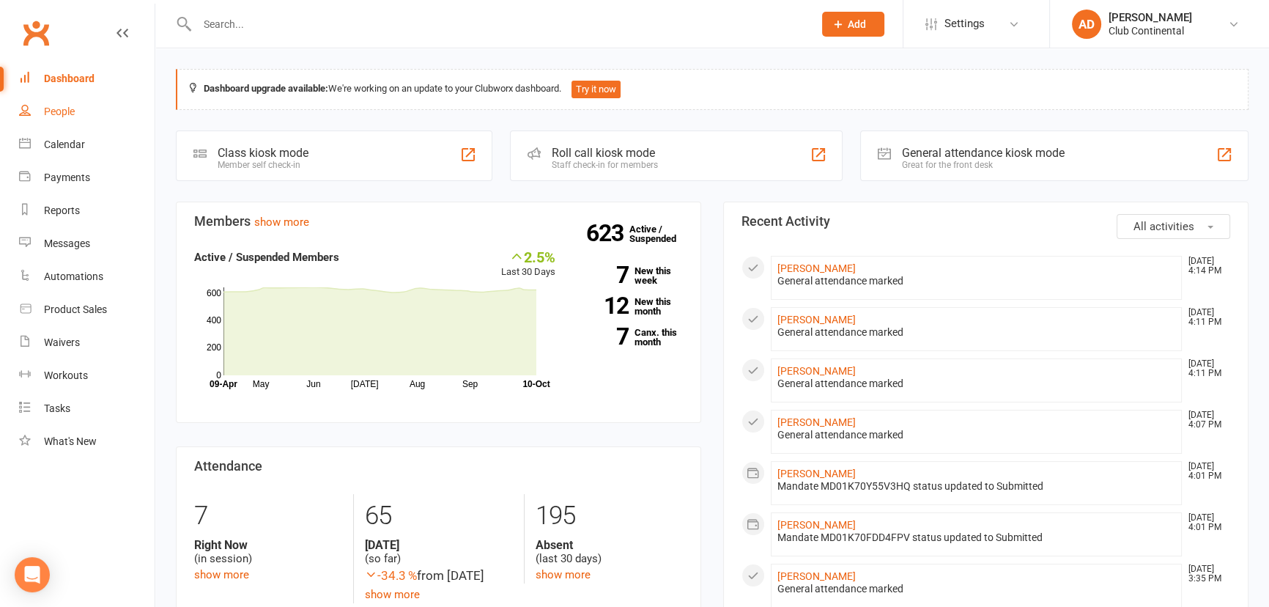
click at [75, 110] on link "People" at bounding box center [87, 111] width 136 height 33
select select "100"
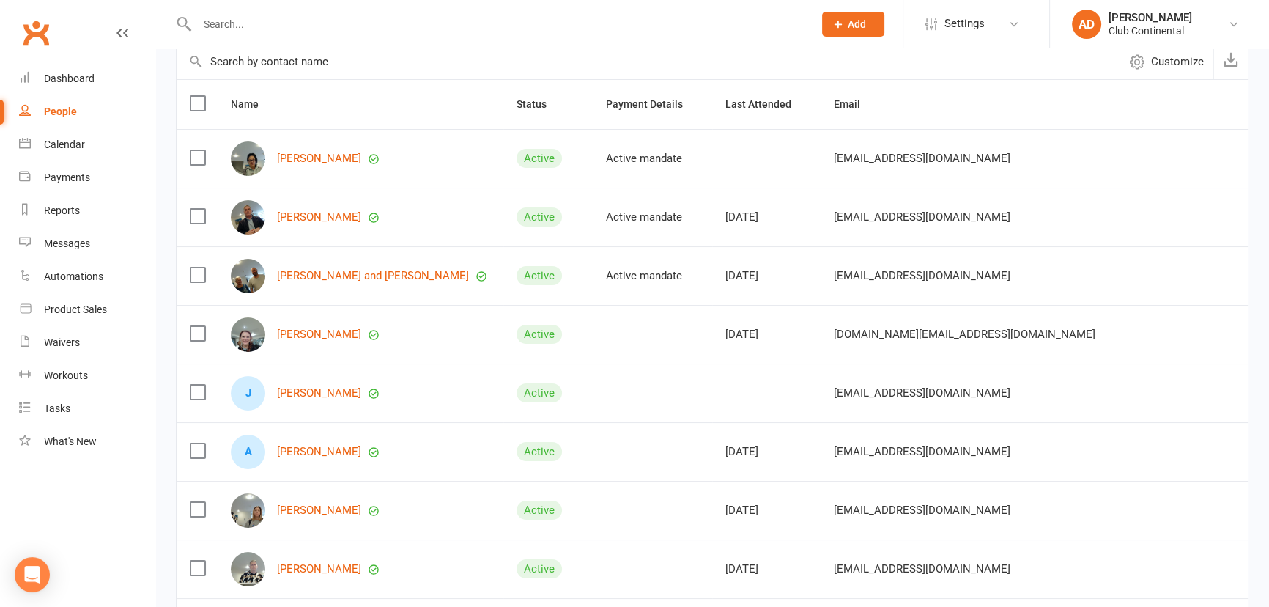
scroll to position [199, 0]
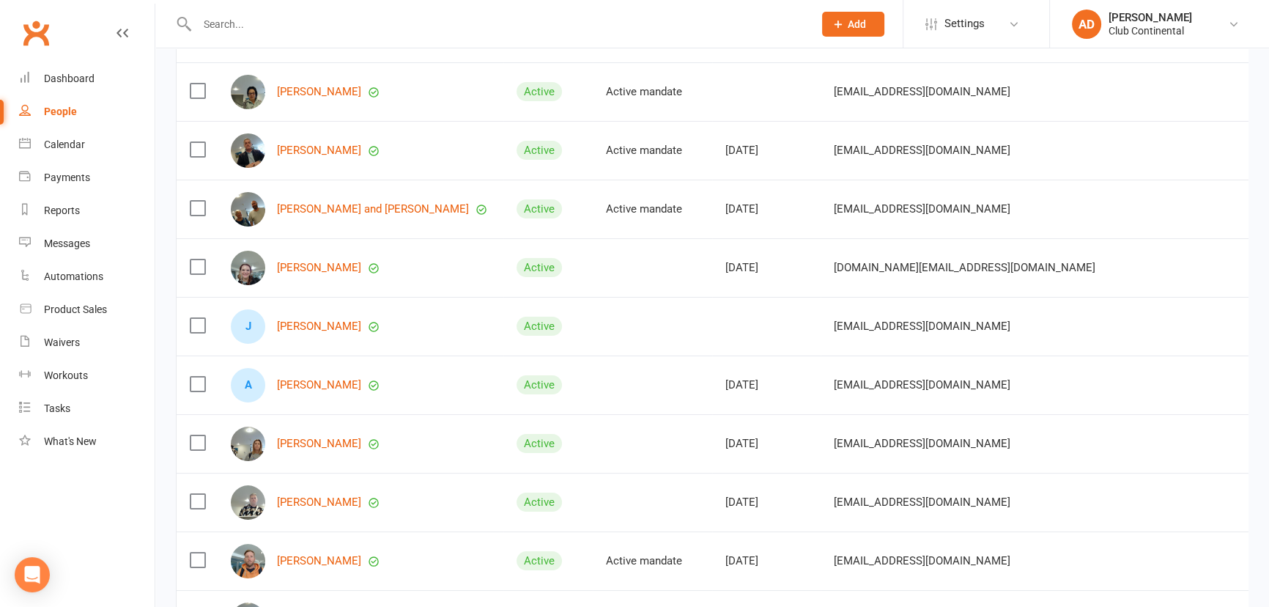
click at [19, 26] on link "Clubworx" at bounding box center [36, 33] width 37 height 37
